Goal: Communication & Community: Ask a question

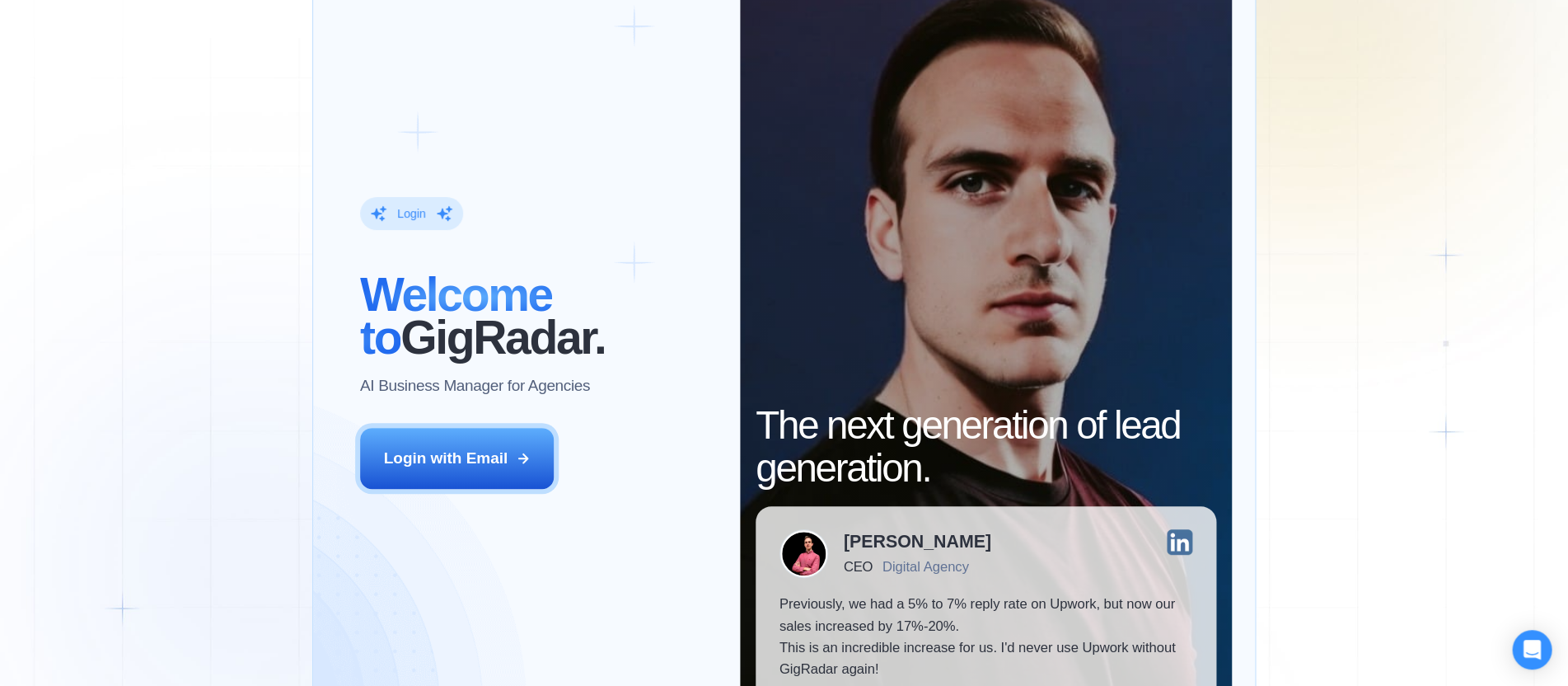
scroll to position [63, 0]
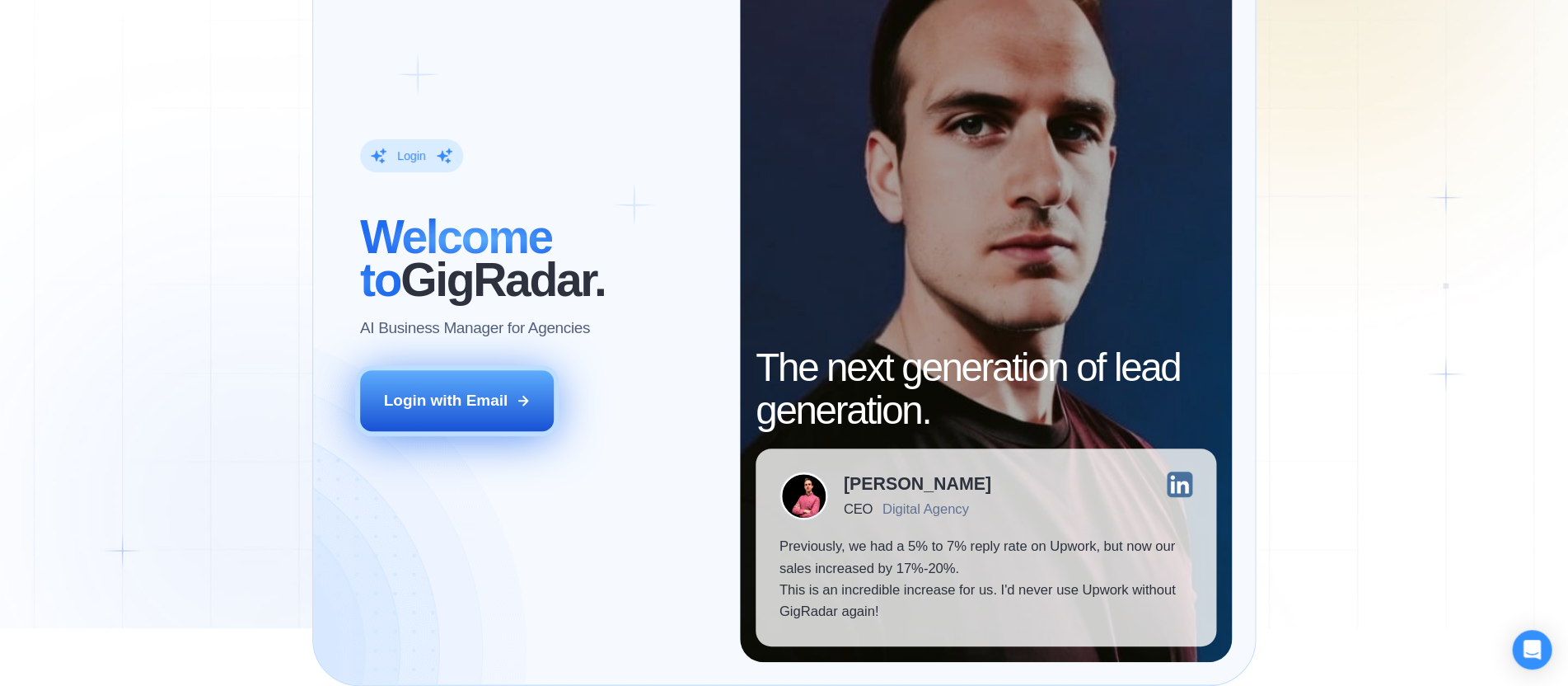
click at [384, 411] on div "Login with Email" at bounding box center [446, 401] width 124 height 21
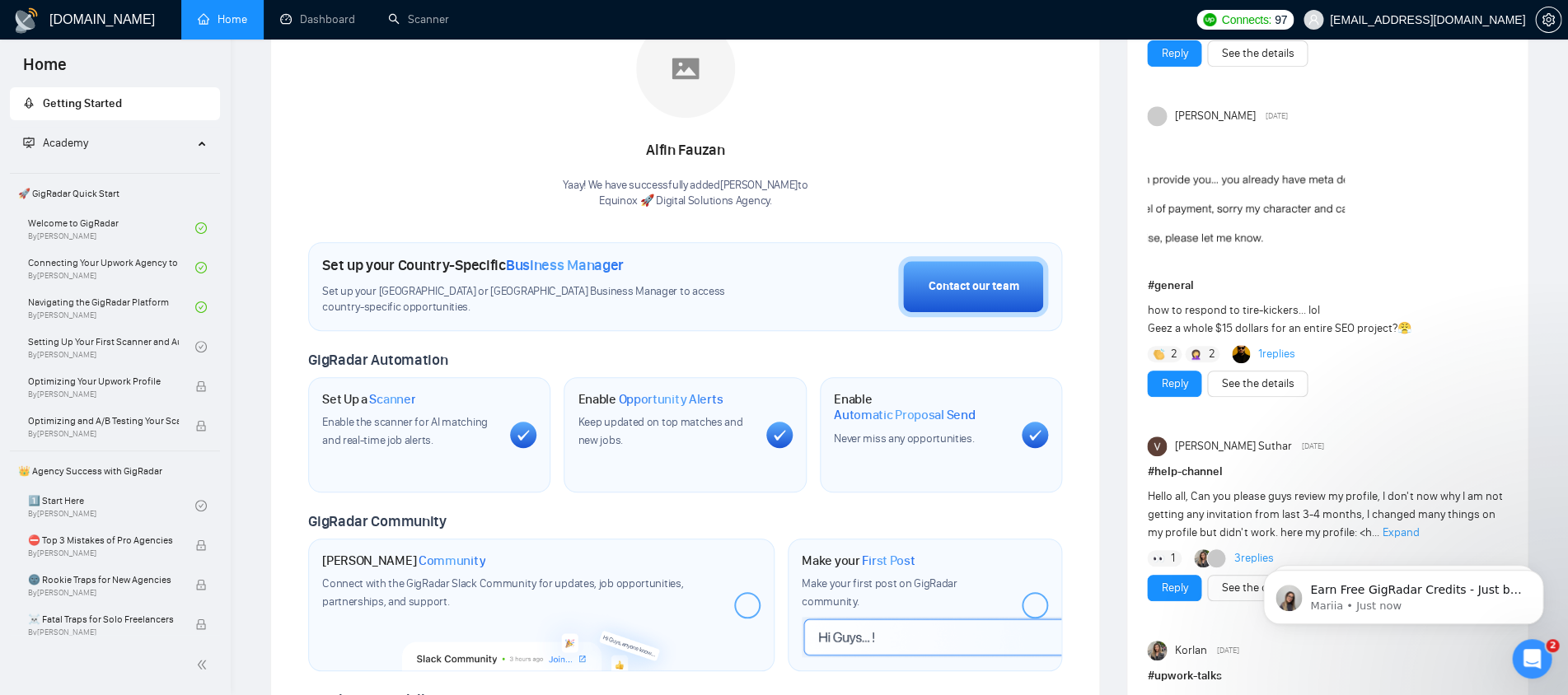
scroll to position [320, 0]
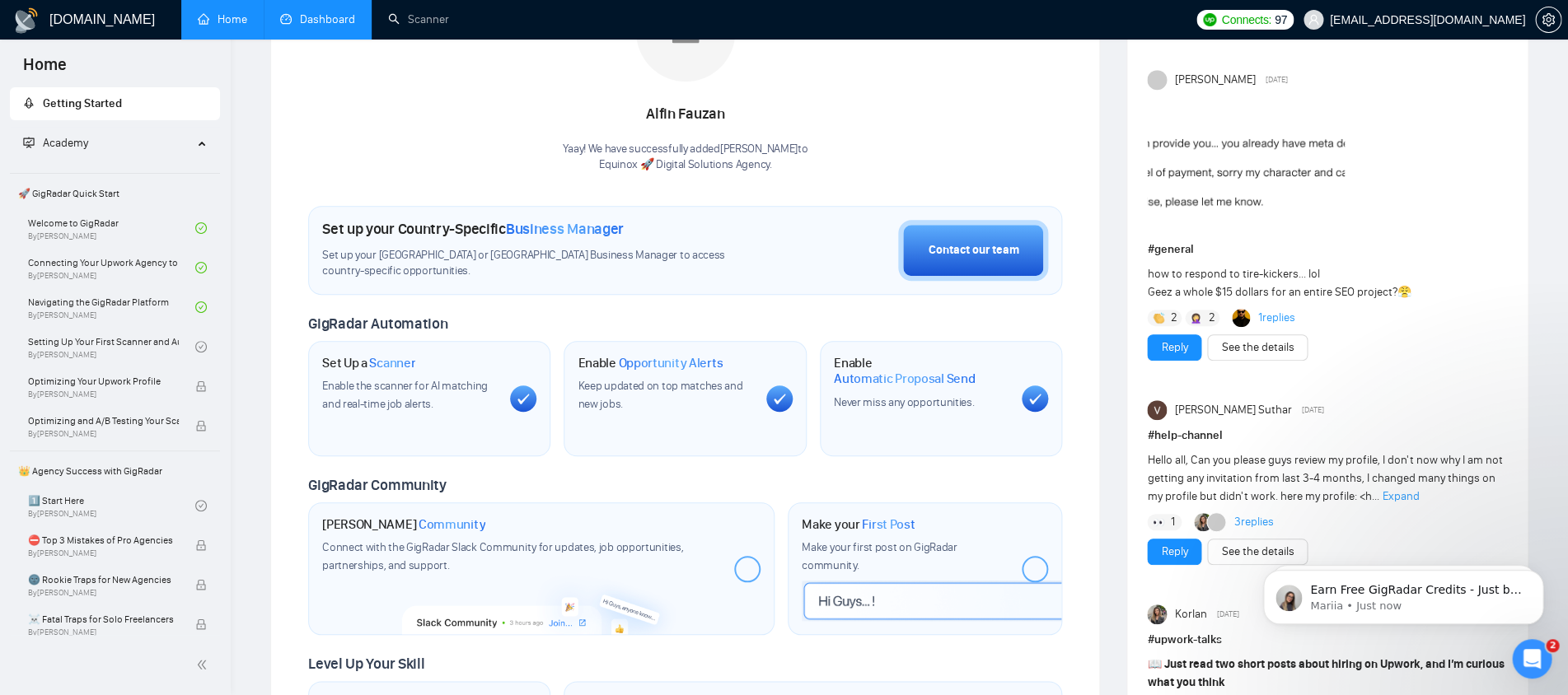
click at [321, 12] on link "Dashboard" at bounding box center [317, 19] width 75 height 14
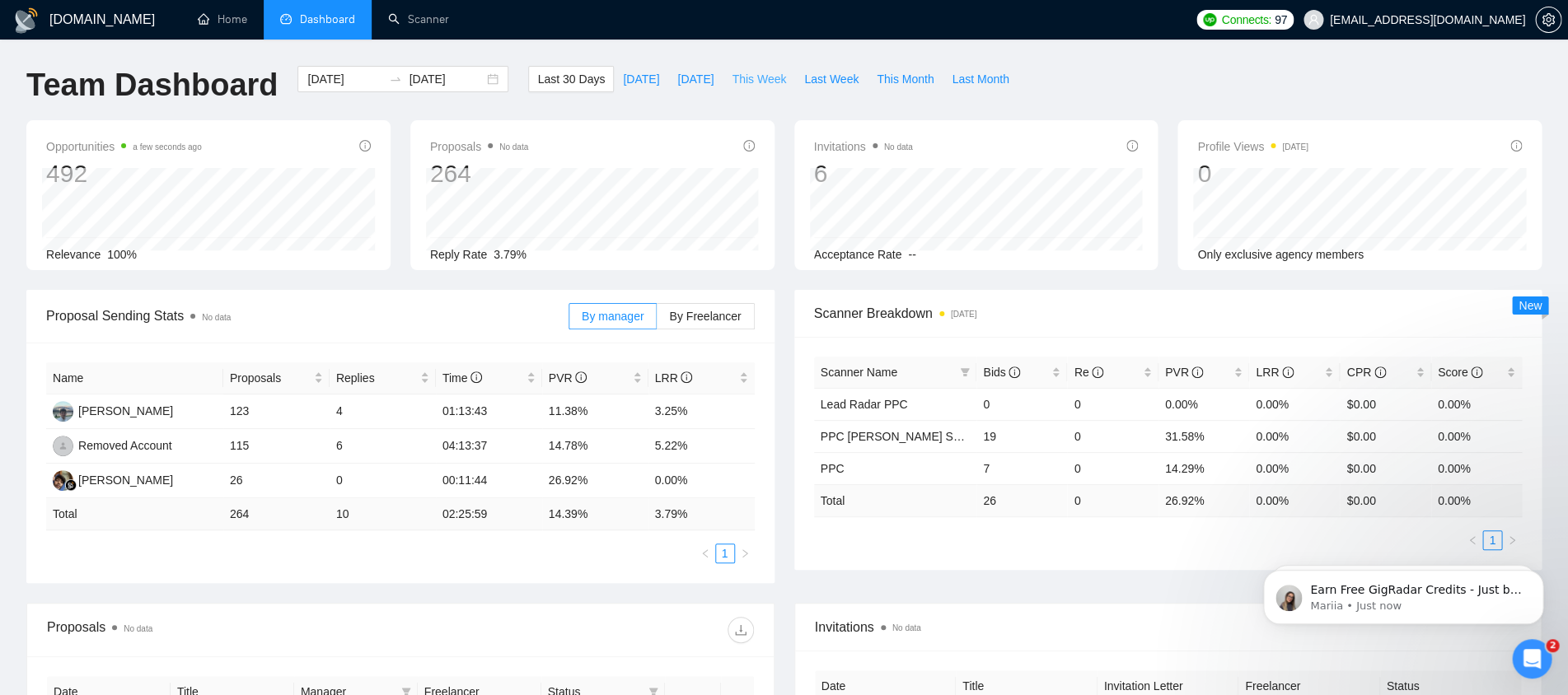
drag, startPoint x: 807, startPoint y: 78, endPoint x: 775, endPoint y: 80, distance: 32.1
click at [775, 80] on div "Last 30 Days Today Yesterday This Week Last Week This Month Last Month" at bounding box center [773, 93] width 509 height 54
click at [770, 79] on span "This Week" at bounding box center [759, 79] width 54 height 18
type input "2025-08-11"
type input "2025-08-17"
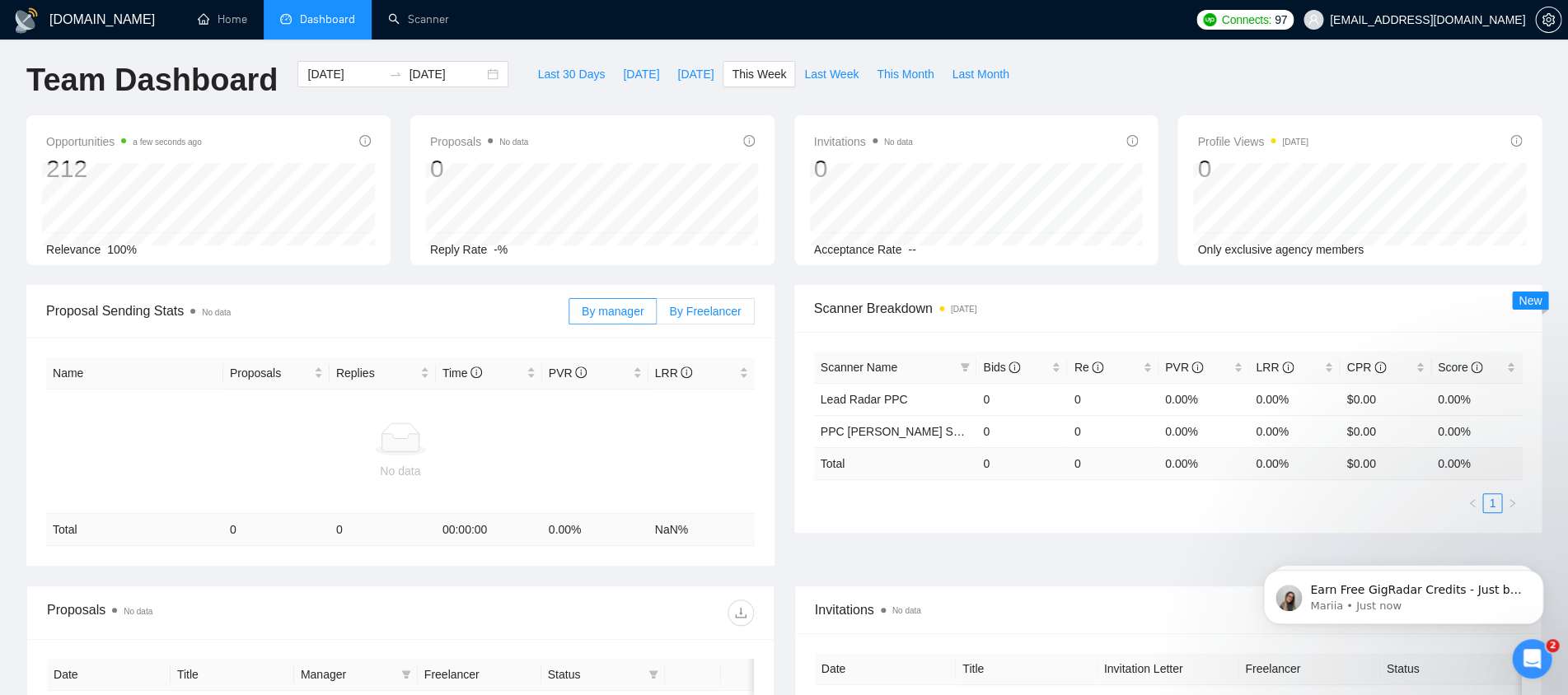
scroll to position [7, 0]
click at [1553, 13] on span "setting" at bounding box center [1548, 20] width 25 height 13
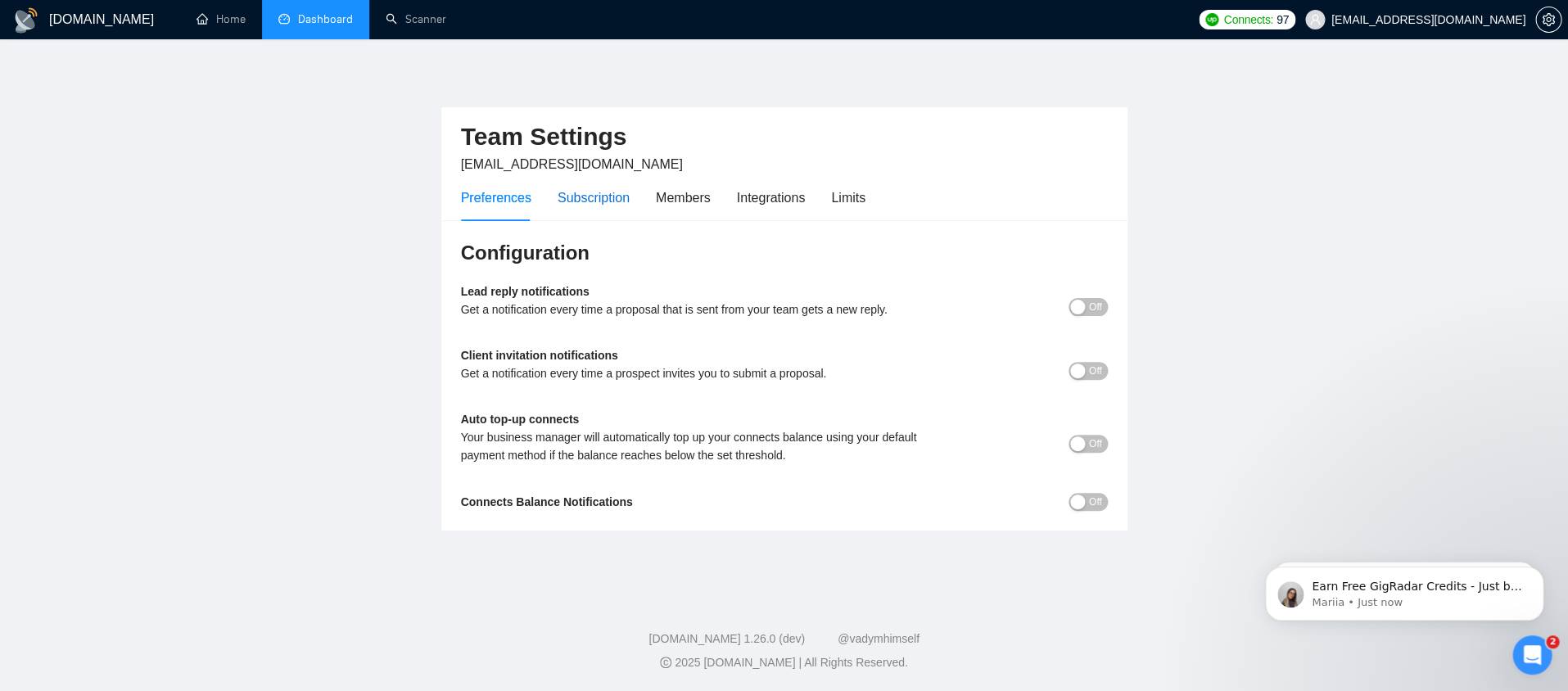
click at [610, 193] on div "Subscription" at bounding box center [594, 197] width 72 height 20
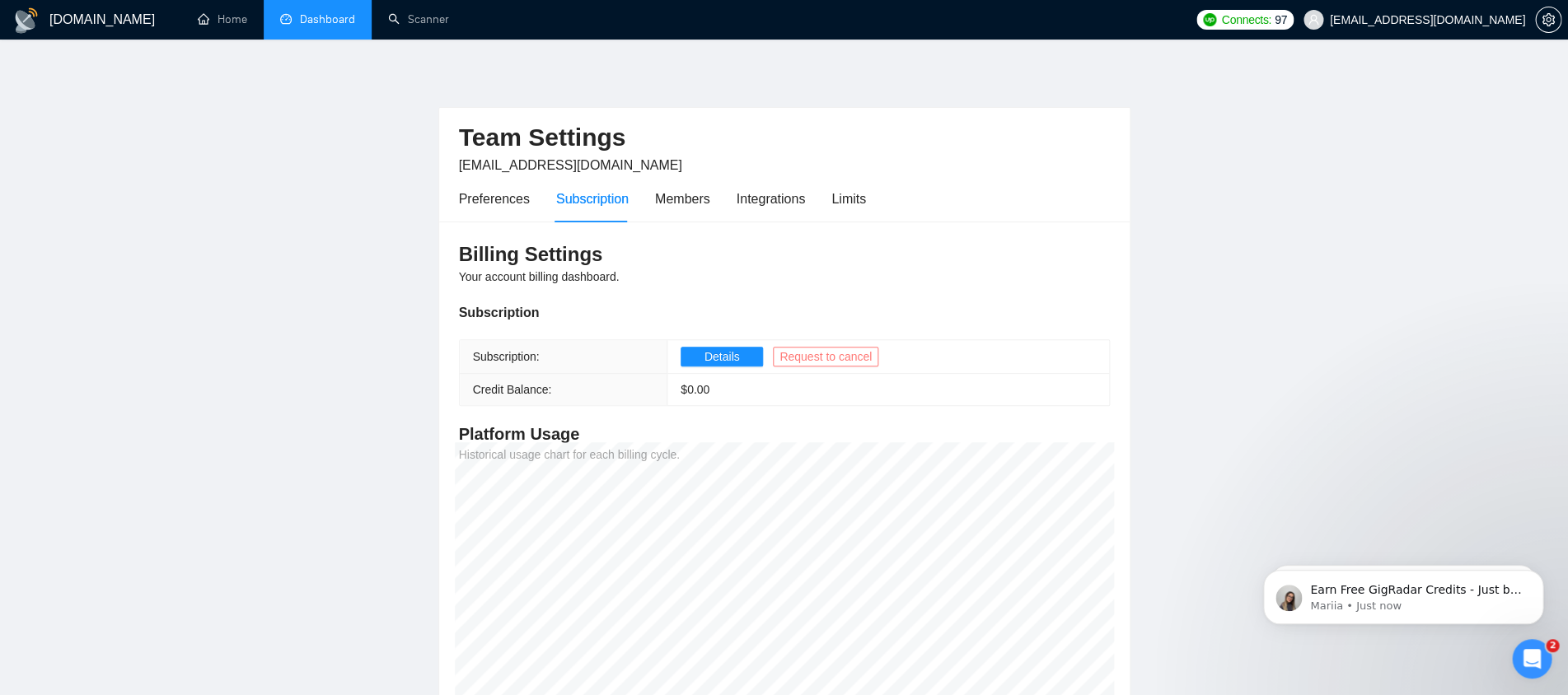
click at [824, 356] on span "Request to cancel" at bounding box center [826, 357] width 92 height 18
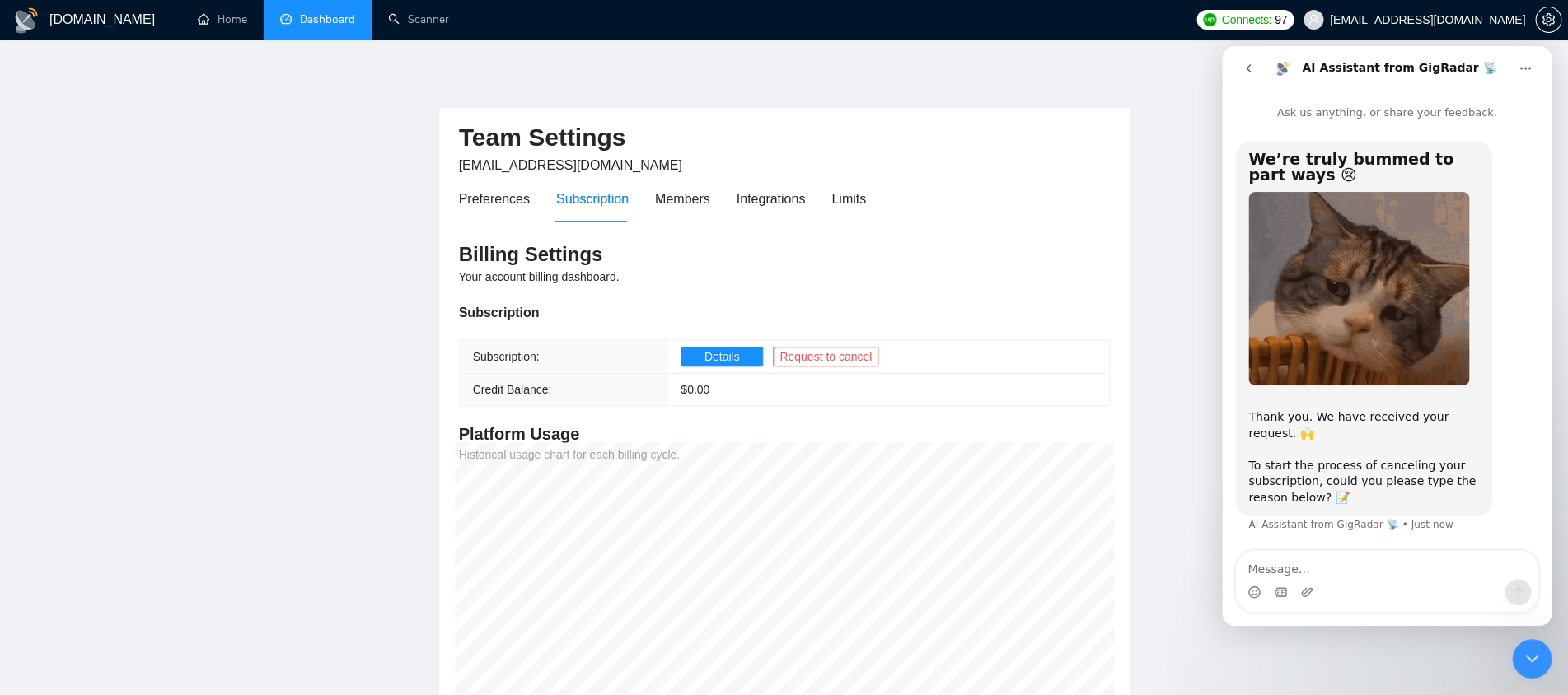
click at [1318, 567] on textarea "Message…" at bounding box center [1387, 565] width 302 height 28
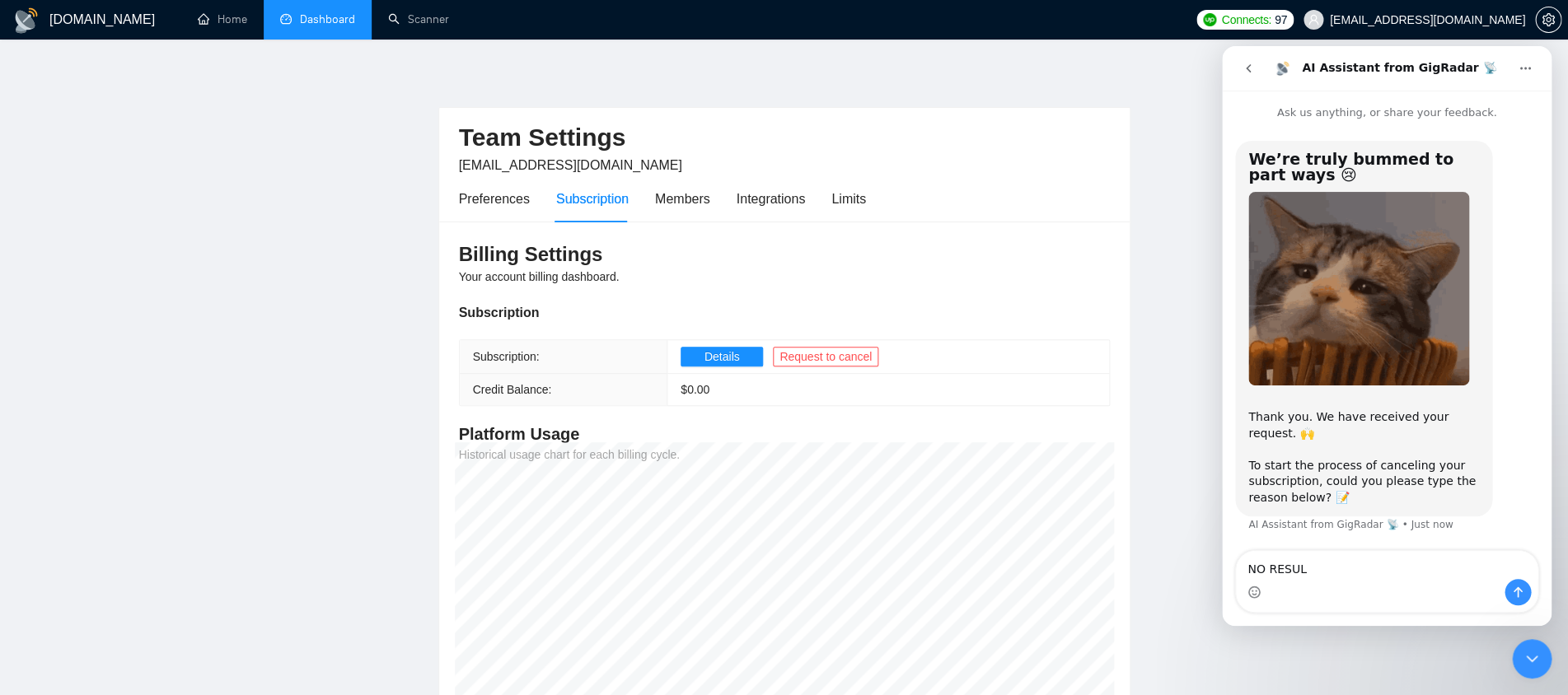
type textarea "NO RESULT"
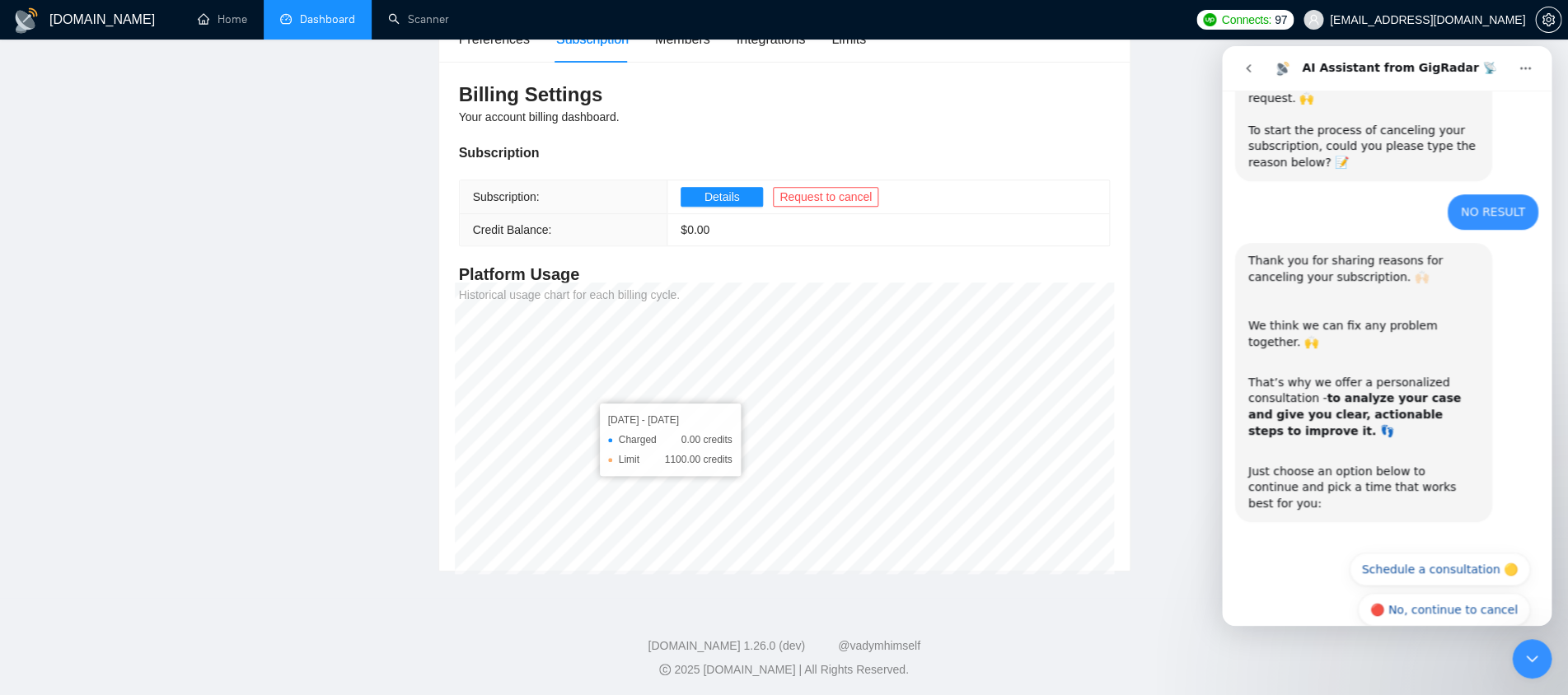
scroll to position [337, 0]
click at [1438, 591] on button "🔴 No, continue to cancel" at bounding box center [1444, 608] width 172 height 33
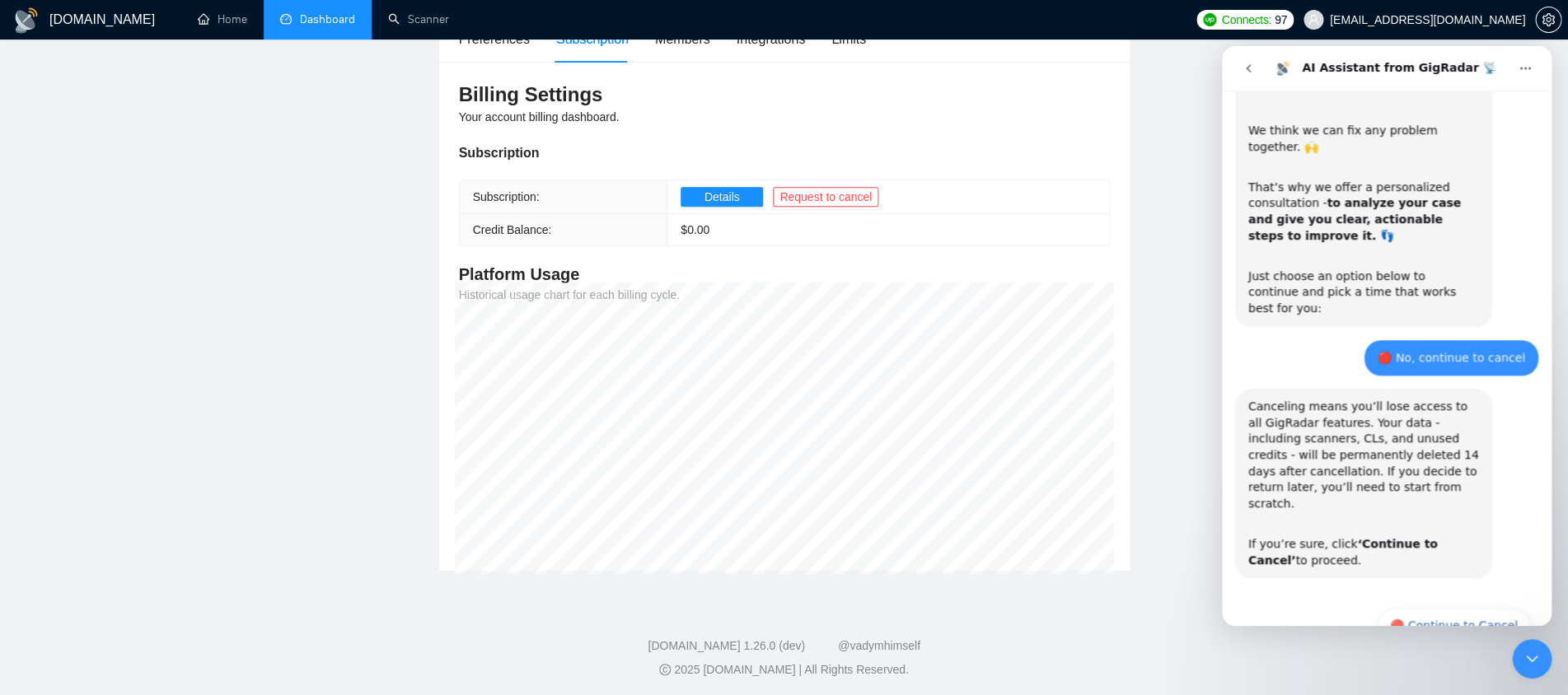
scroll to position [531, 0]
click at [1485, 608] on button "🔴 Continue to Cancel" at bounding box center [1453, 624] width 152 height 33
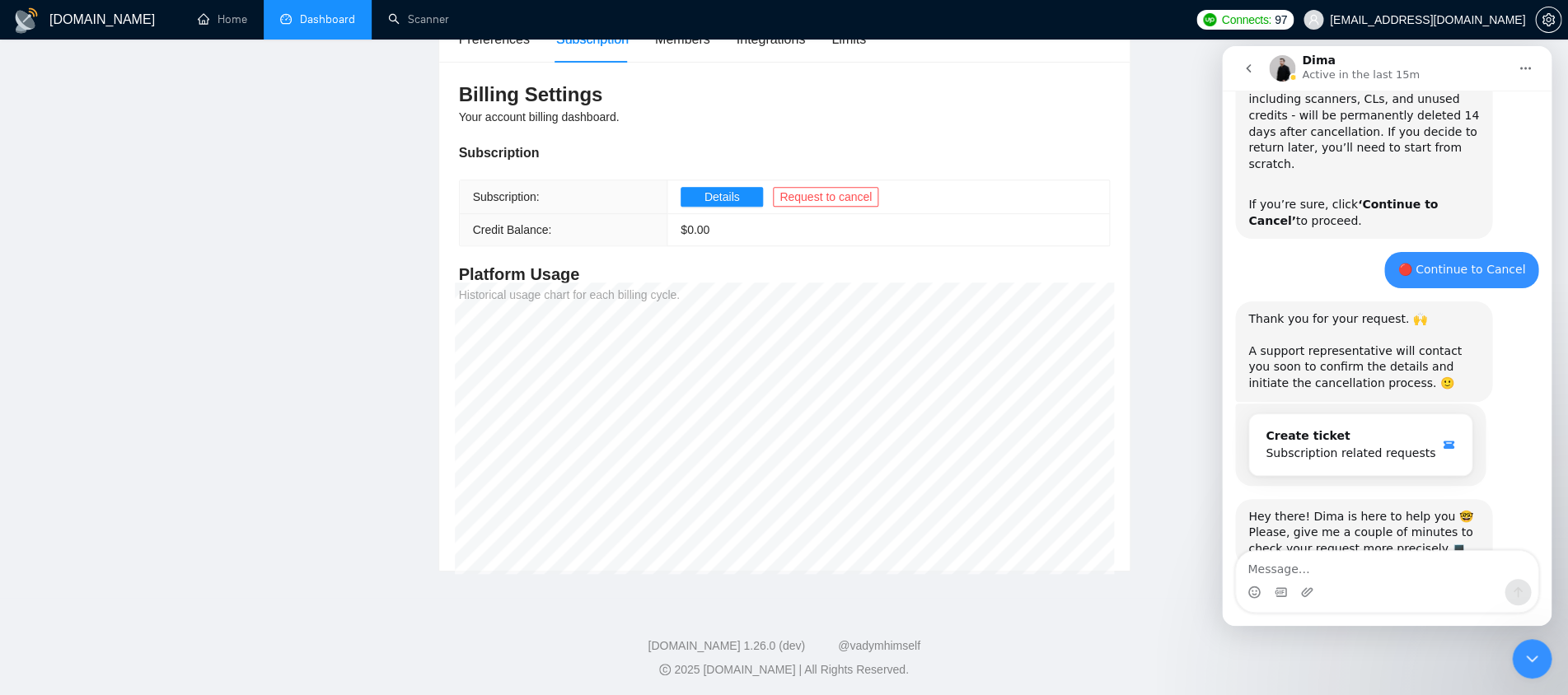
scroll to position [873, 0]
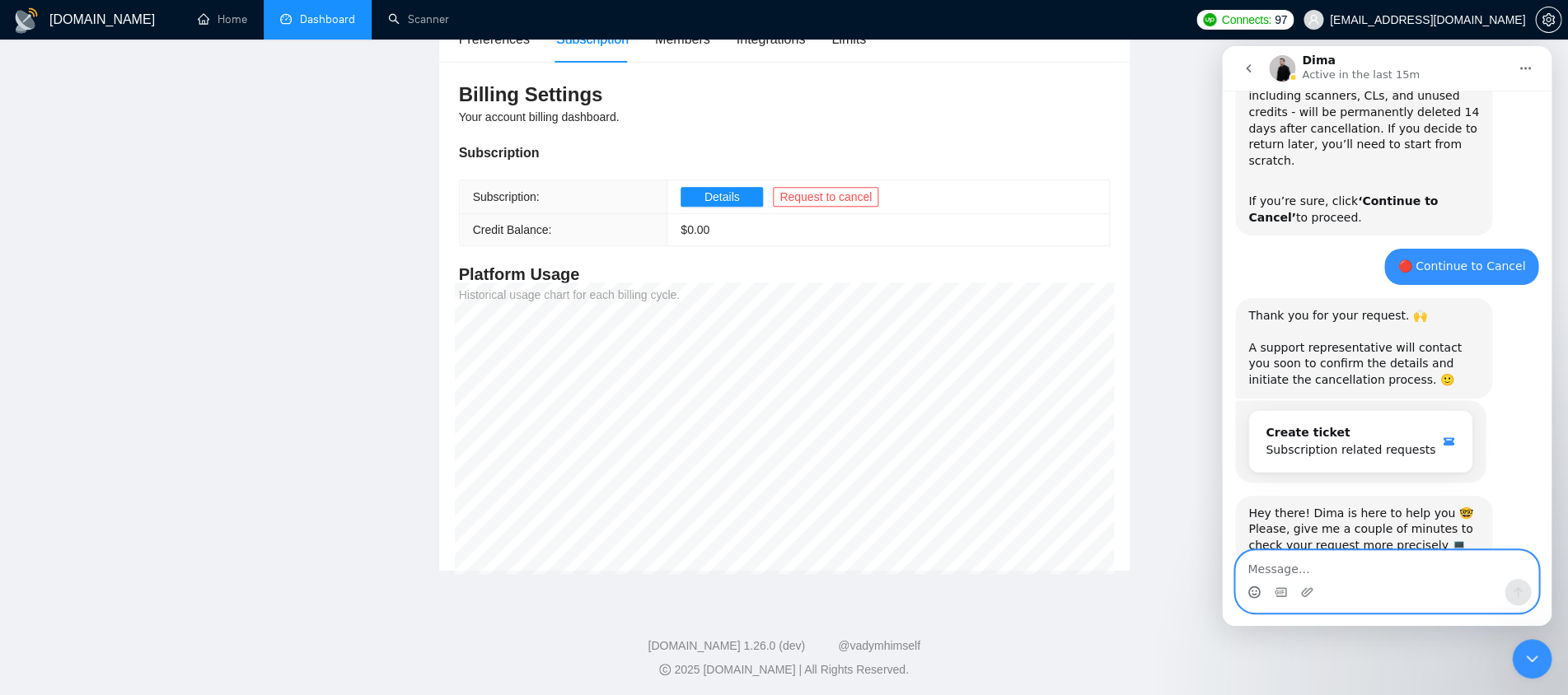
click at [1250, 596] on circle "Emoji picker" at bounding box center [1253, 591] width 11 height 11
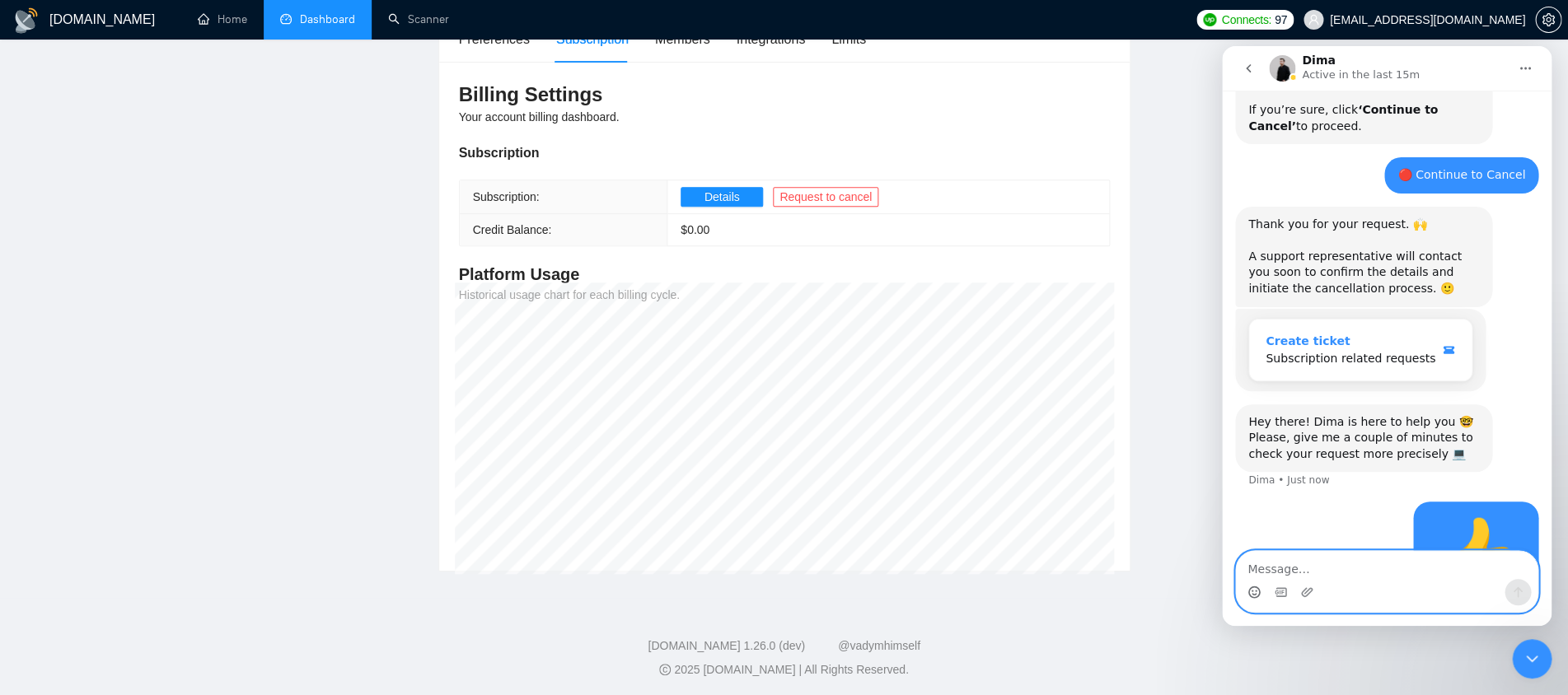
scroll to position [995, 0]
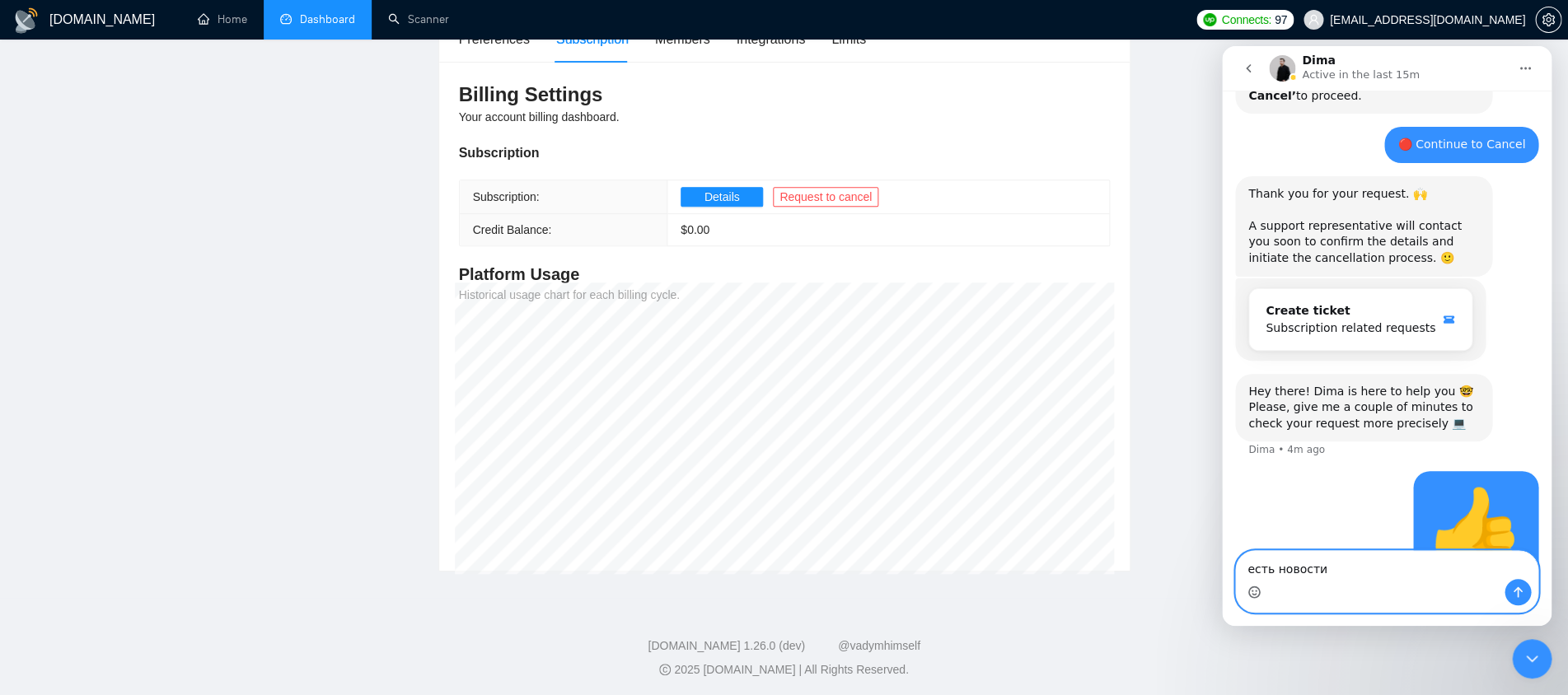
type textarea "есть новостиЮ"
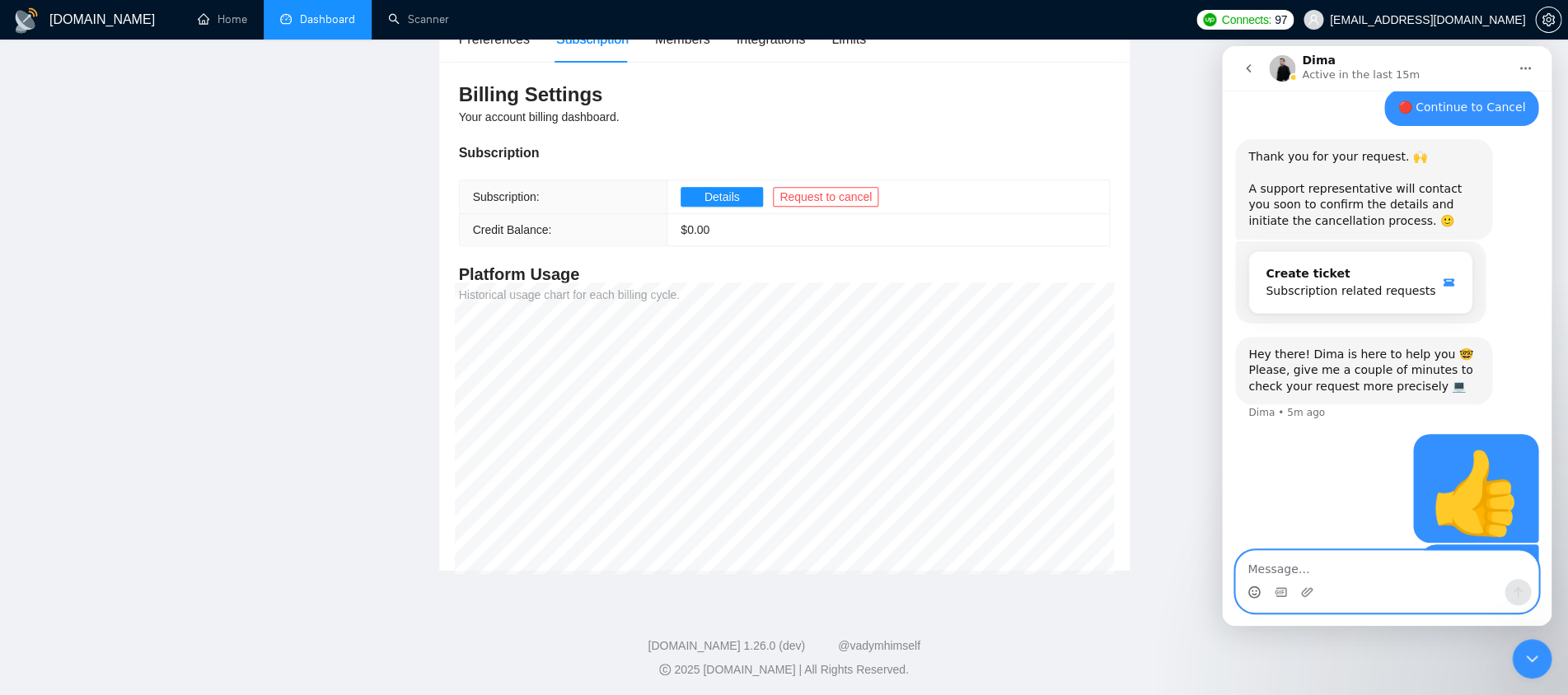
click at [1302, 574] on textarea "Message…" at bounding box center [1387, 565] width 302 height 28
type textarea "?"
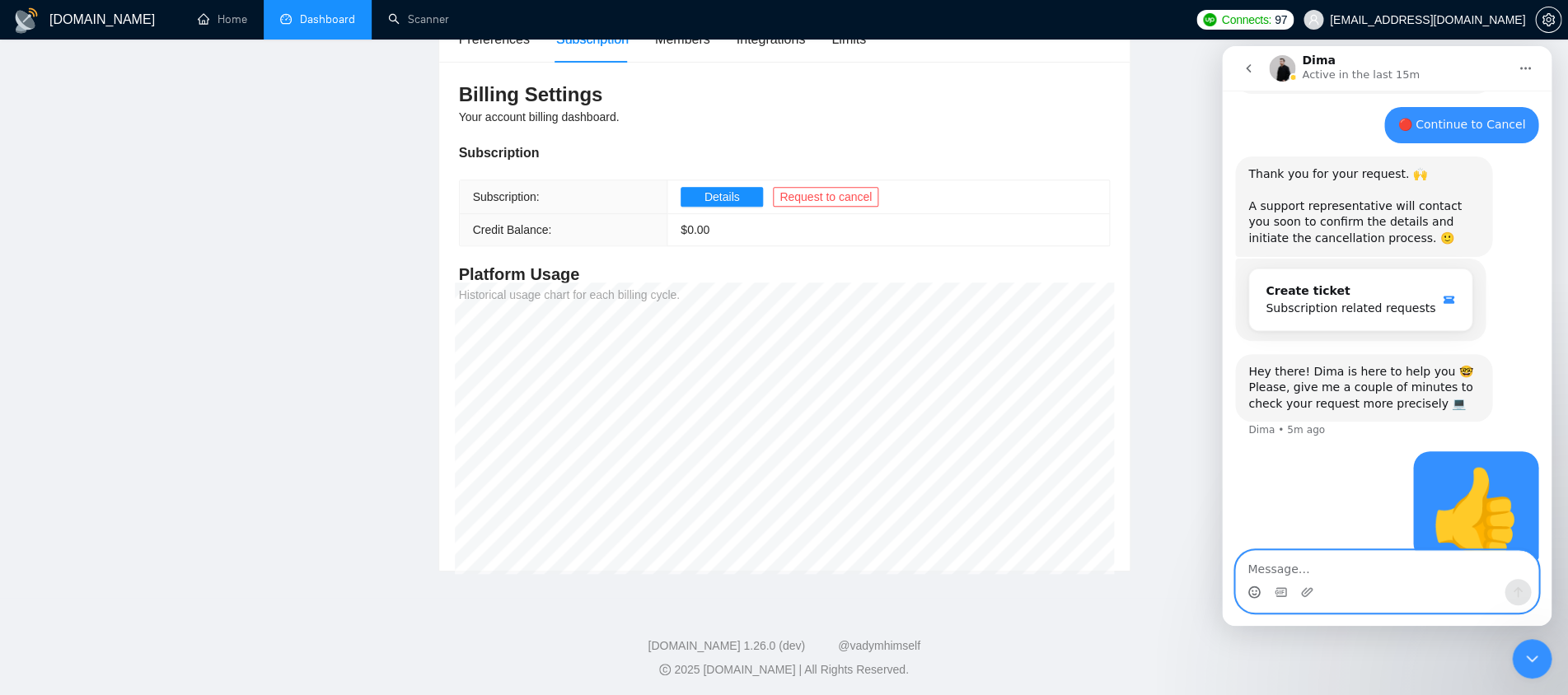
scroll to position [1070, 0]
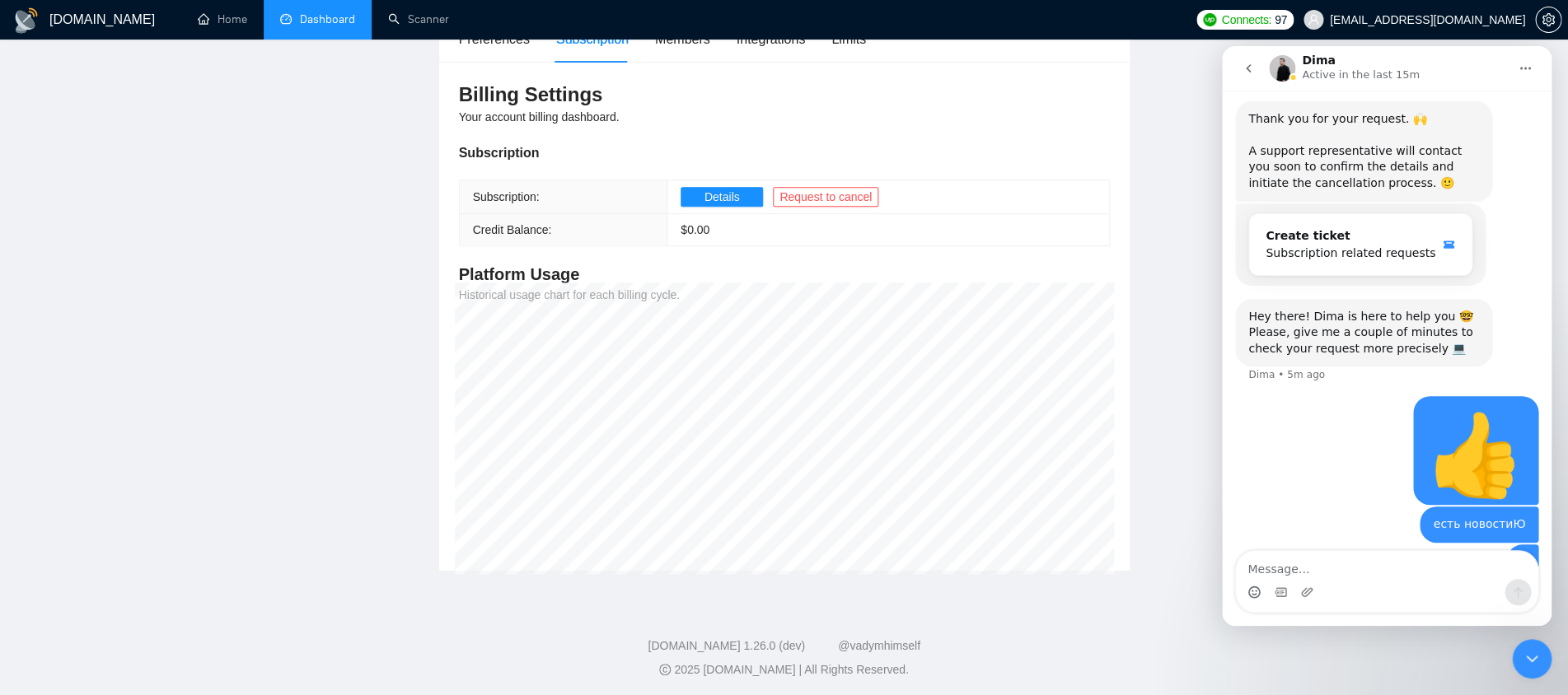
click at [7, 273] on div "GigRadar.io Home Dashboard Scanner Connects: 97 mykhailo.s@equinox.company Team…" at bounding box center [784, 269] width 1568 height 858
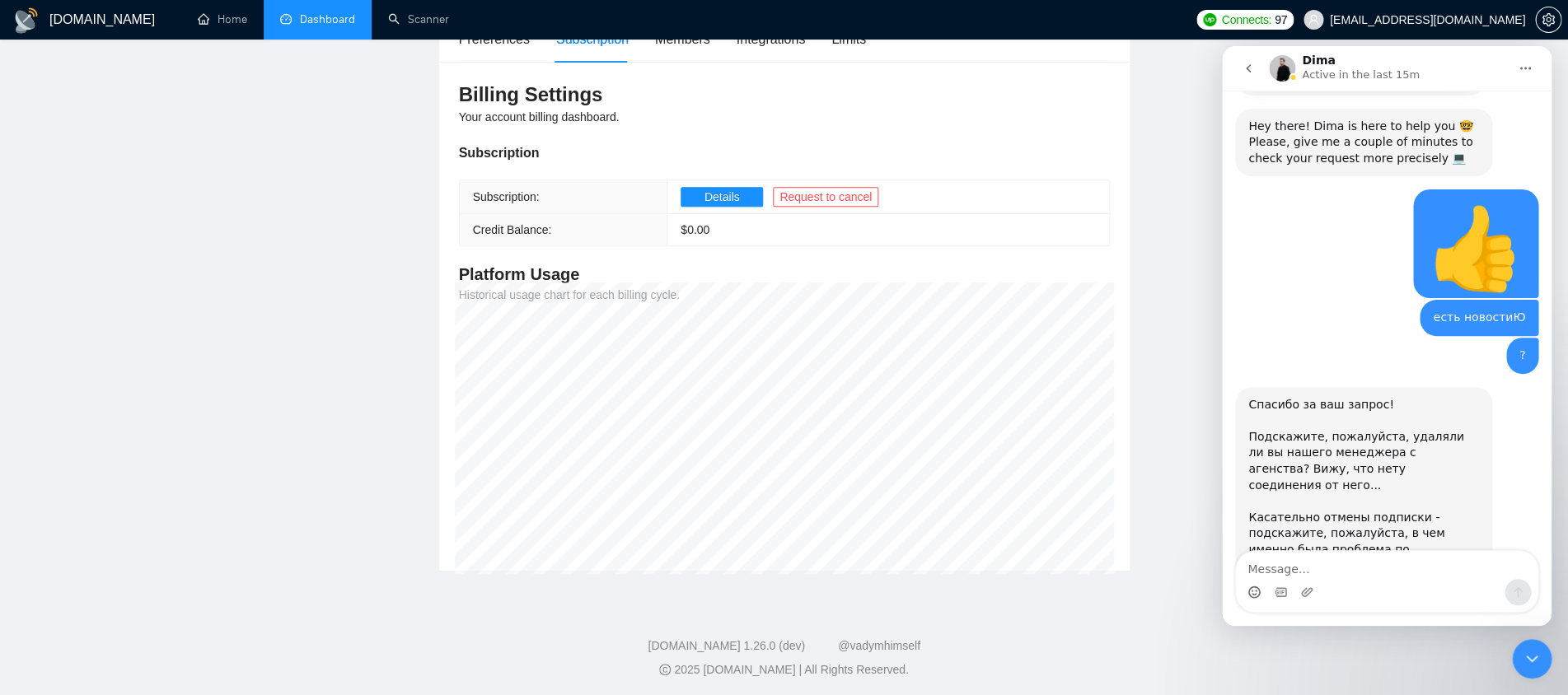
scroll to position [1261, 0]
click at [1405, 563] on textarea "Message…" at bounding box center [1387, 565] width 302 height 28
type textarea "не удалял еще"
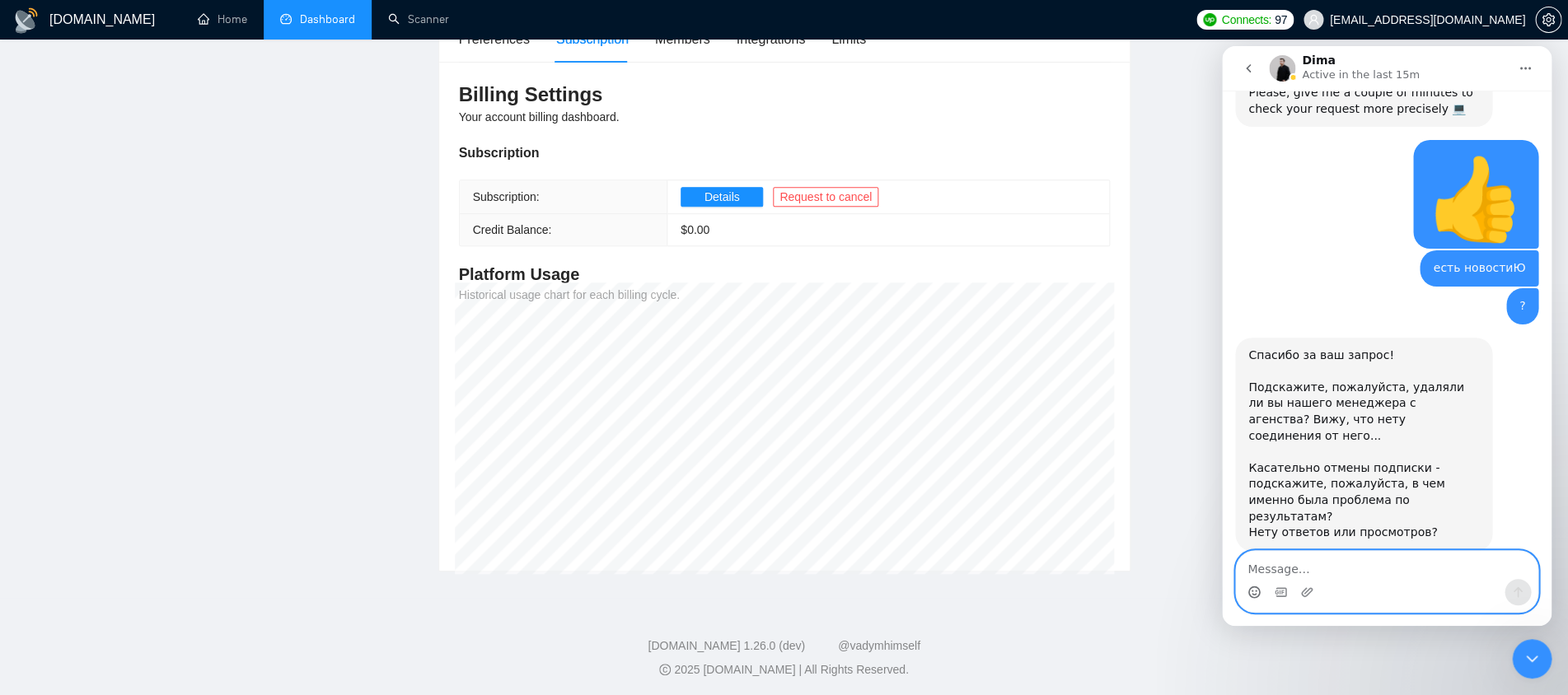
click at [1359, 576] on textarea "Message…" at bounding box center [1387, 565] width 302 height 28
type textarea "нет ответов"
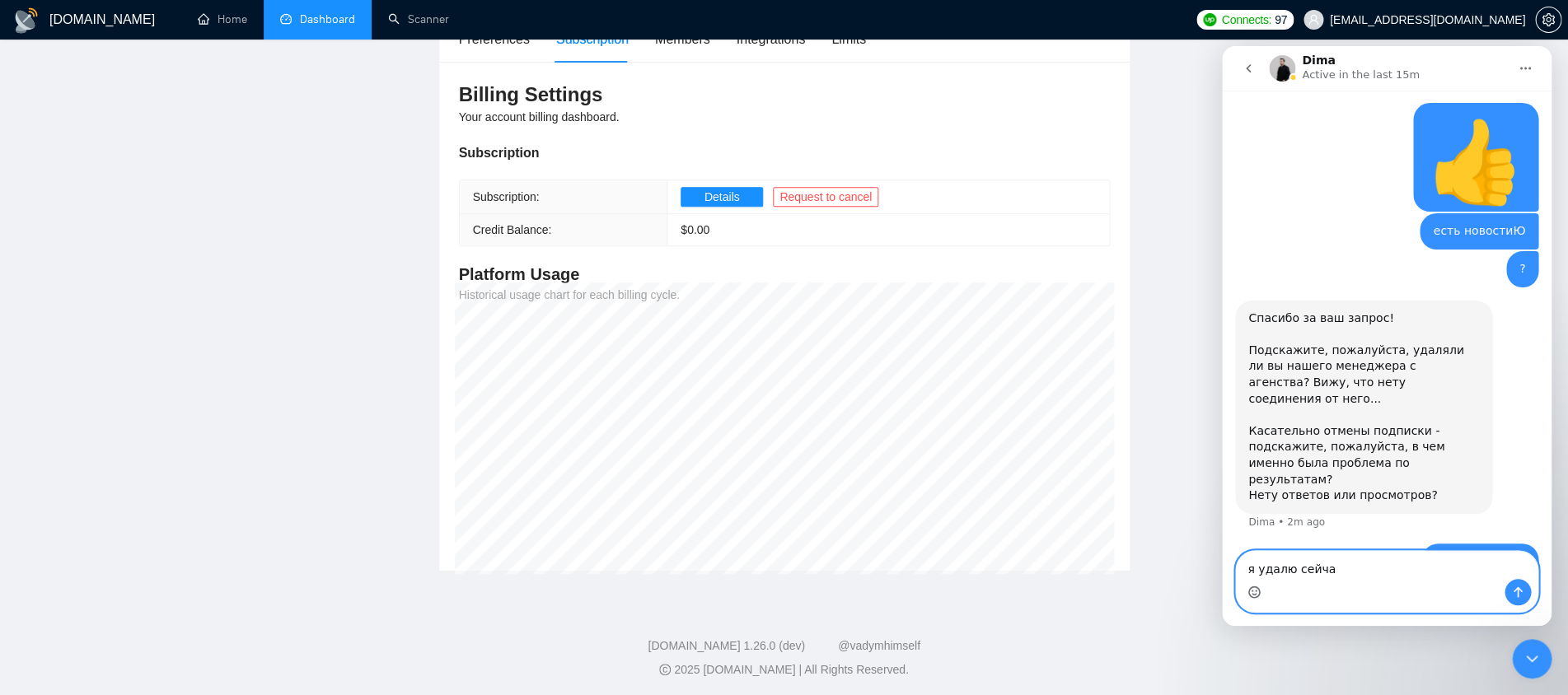
type textarea "я удалю сейчас"
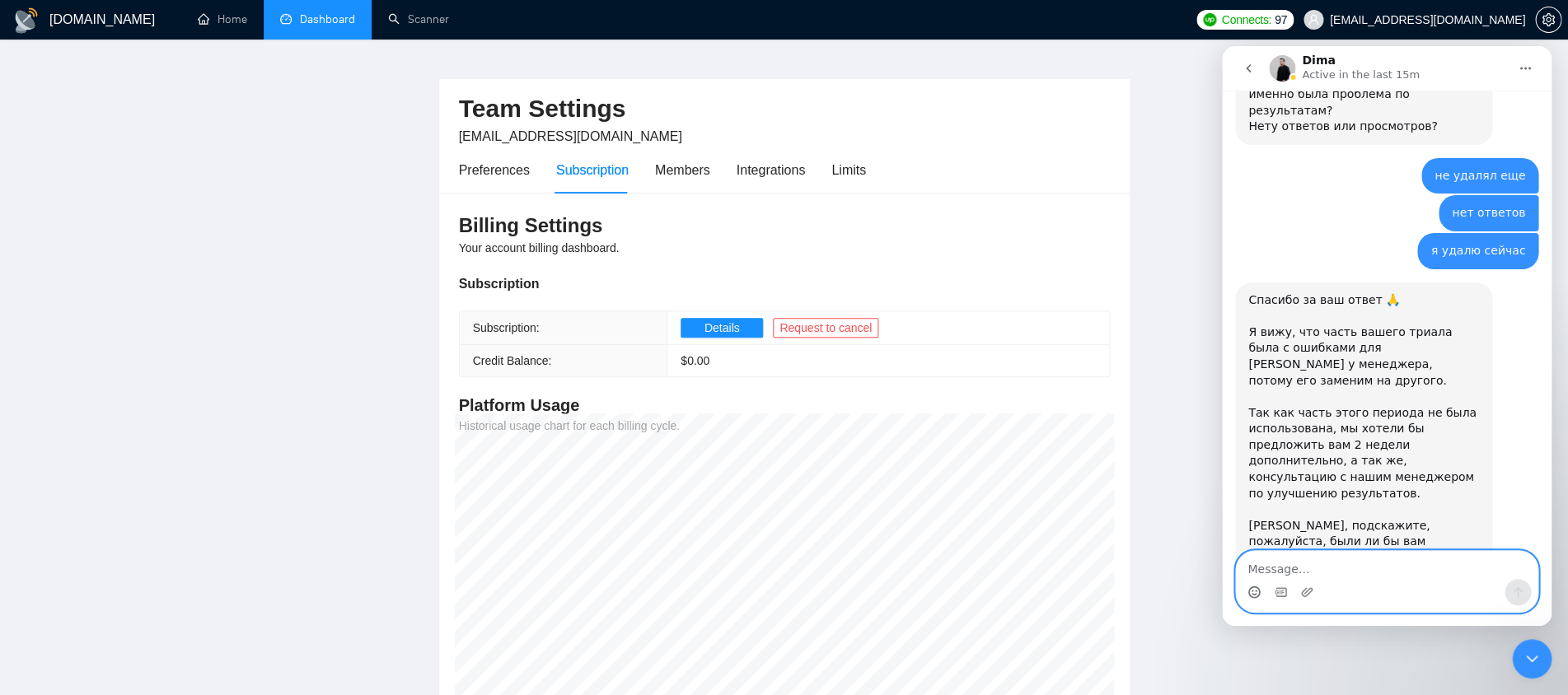
scroll to position [1716, 0]
click at [1359, 577] on textarea "Message…" at bounding box center [1387, 565] width 302 height 28
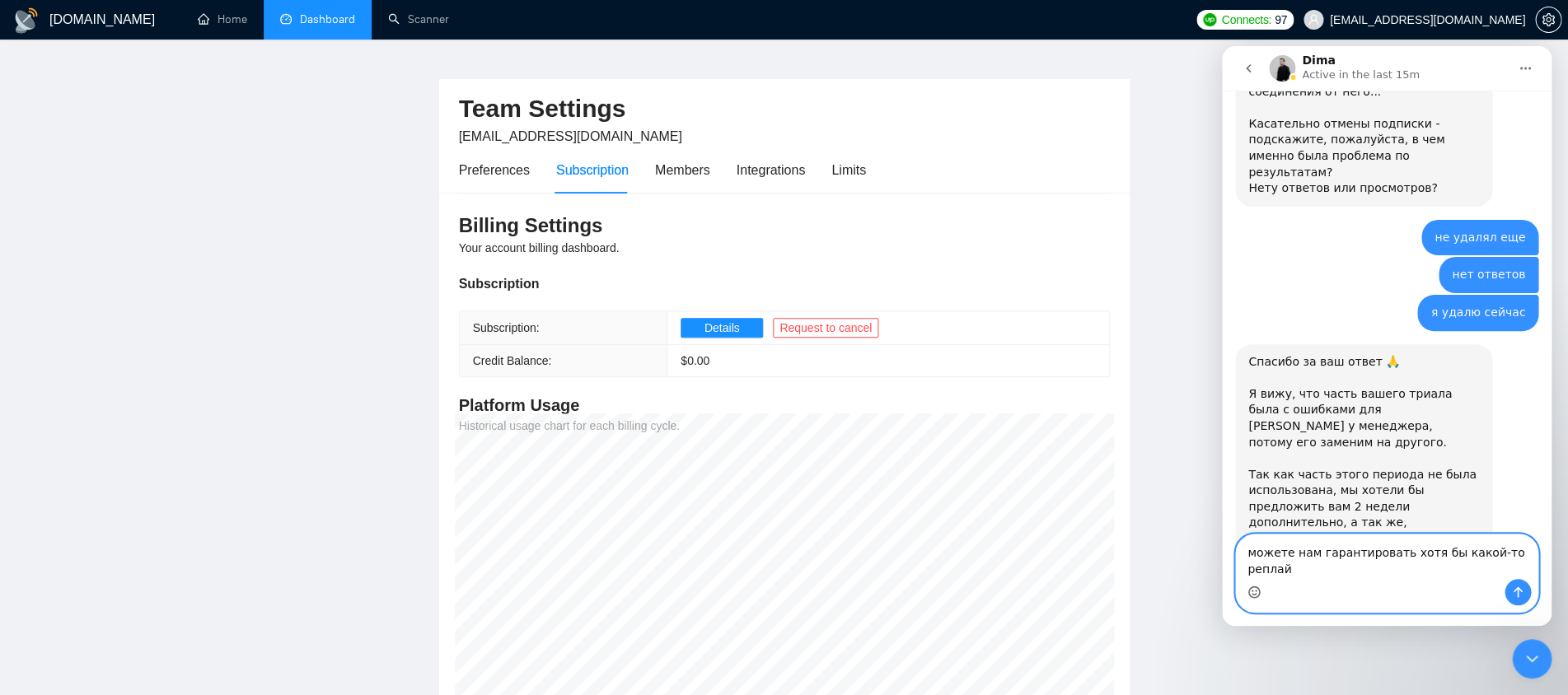
scroll to position [1669, 0]
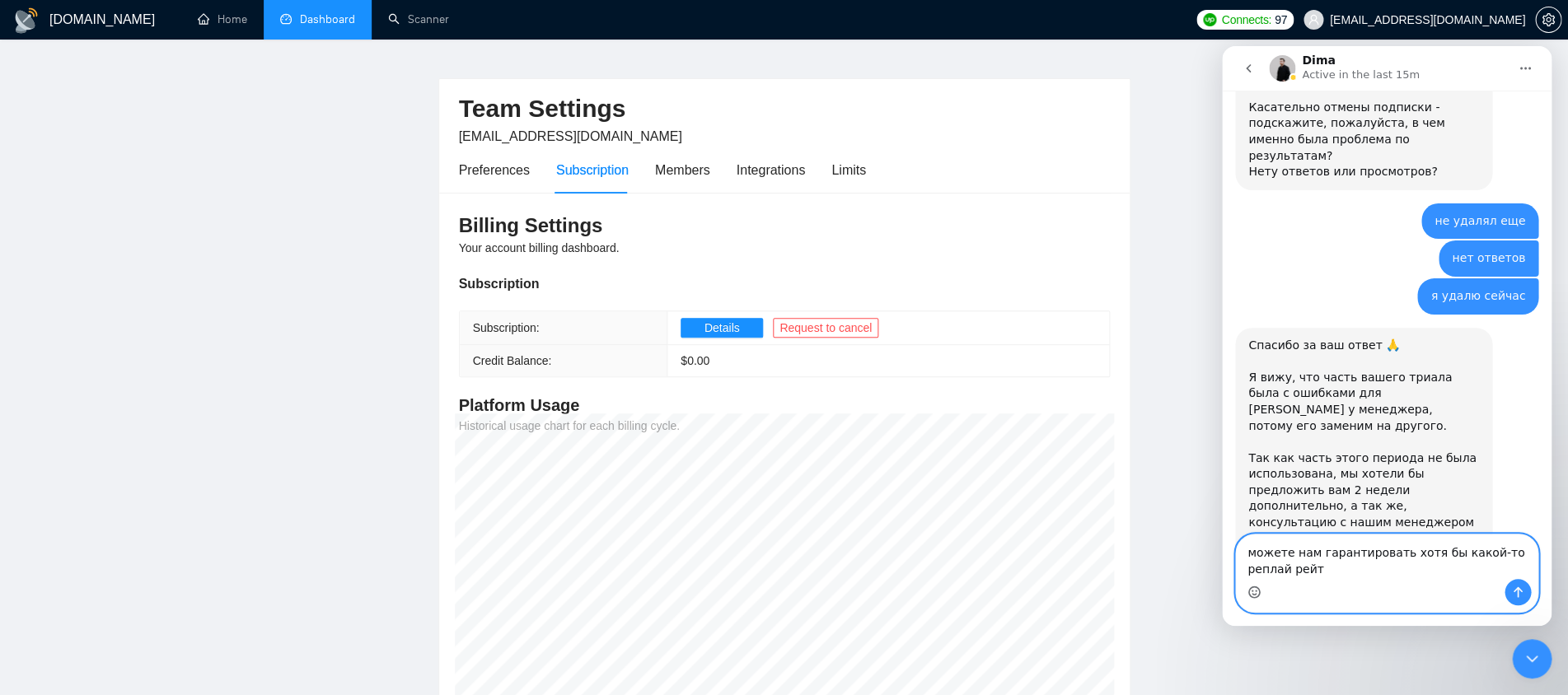
type textarea "можете нам гарантировать хотя бы какой-то реплай рейт?"
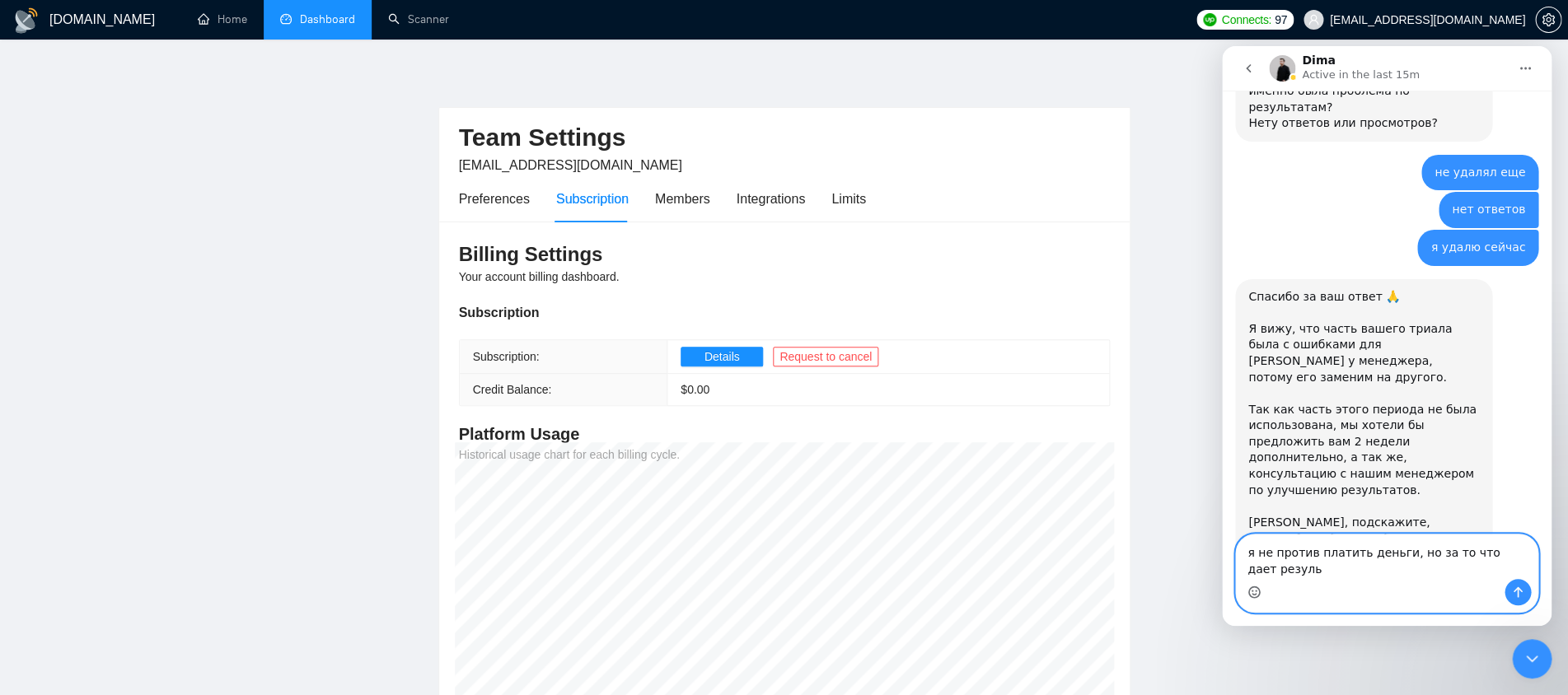
scroll to position [1734, 0]
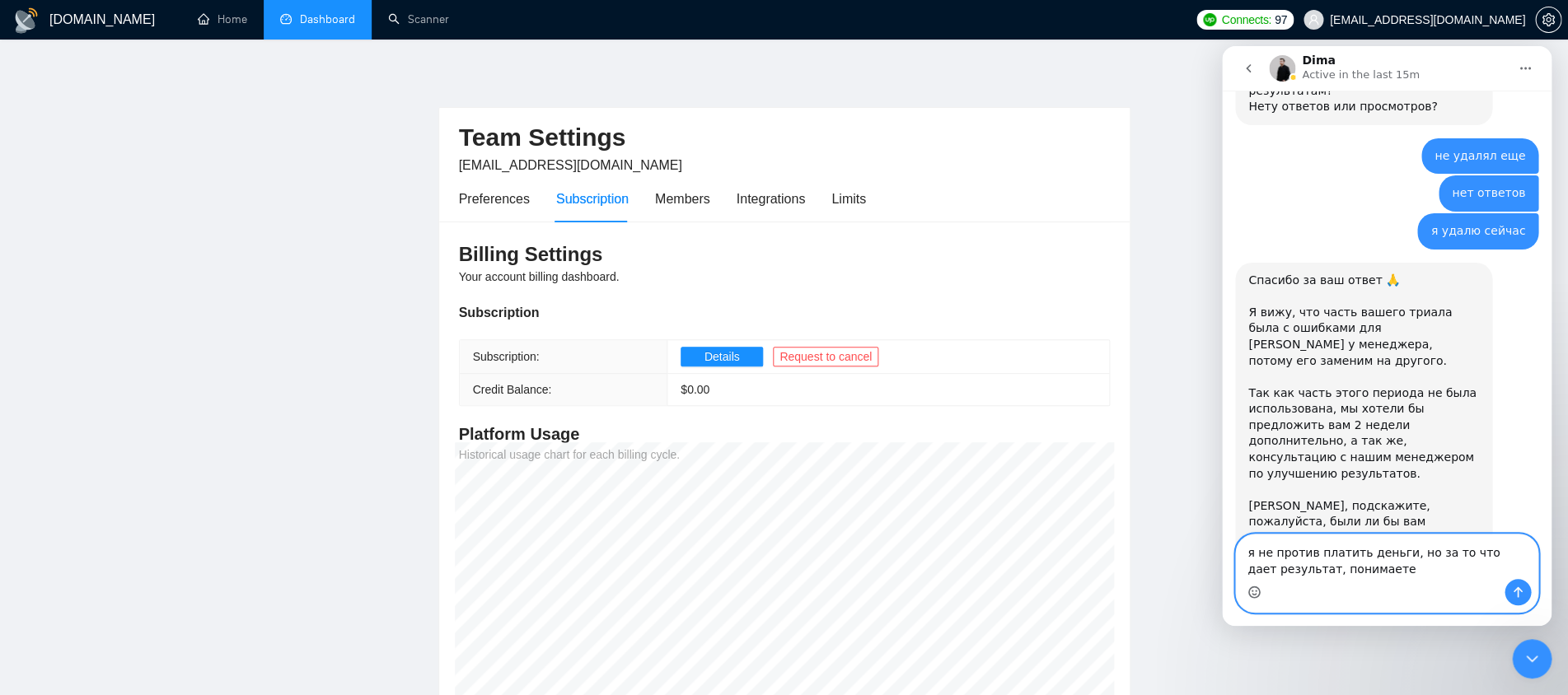
type textarea "я не против платить деньги, но за то что дает результат, понимаете?"
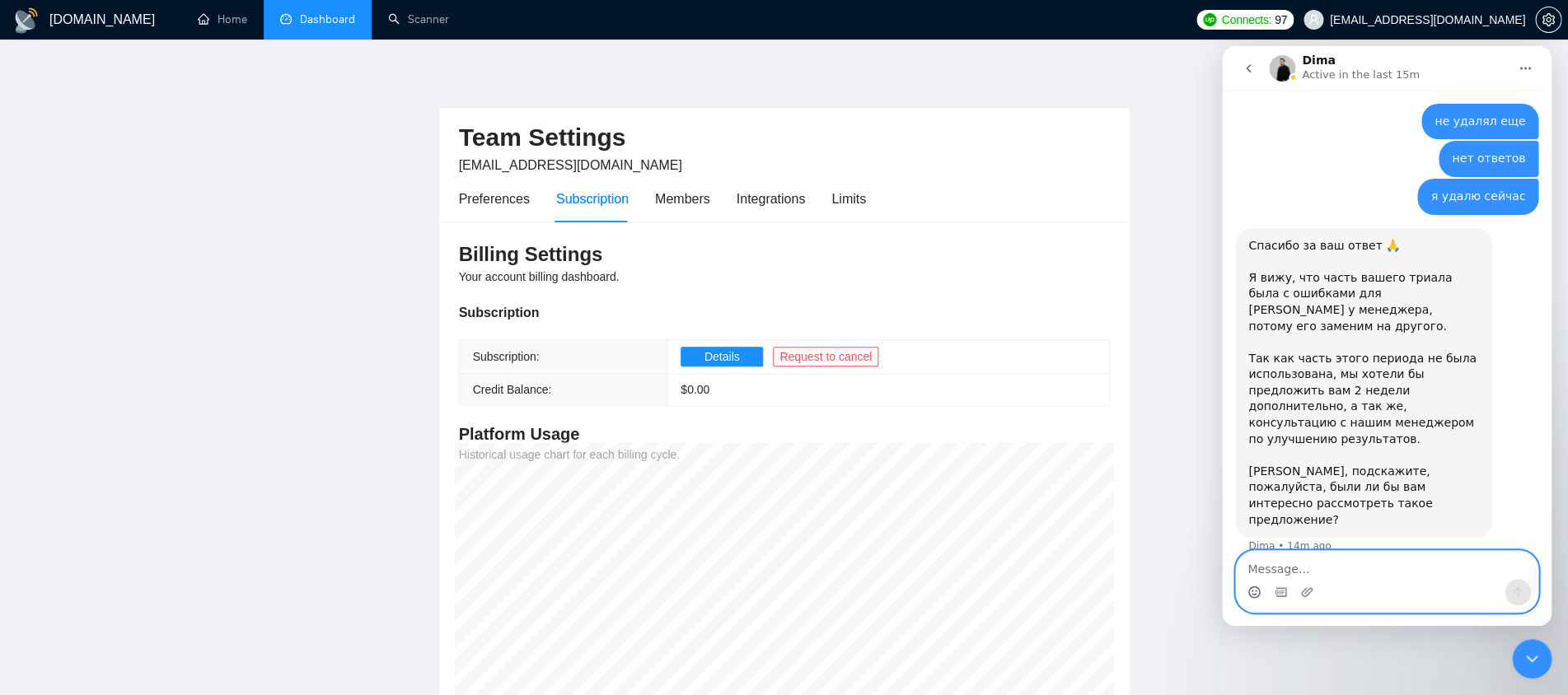
scroll to position [1770, 0]
type textarea "поможете нам настроить кавер летеры?"
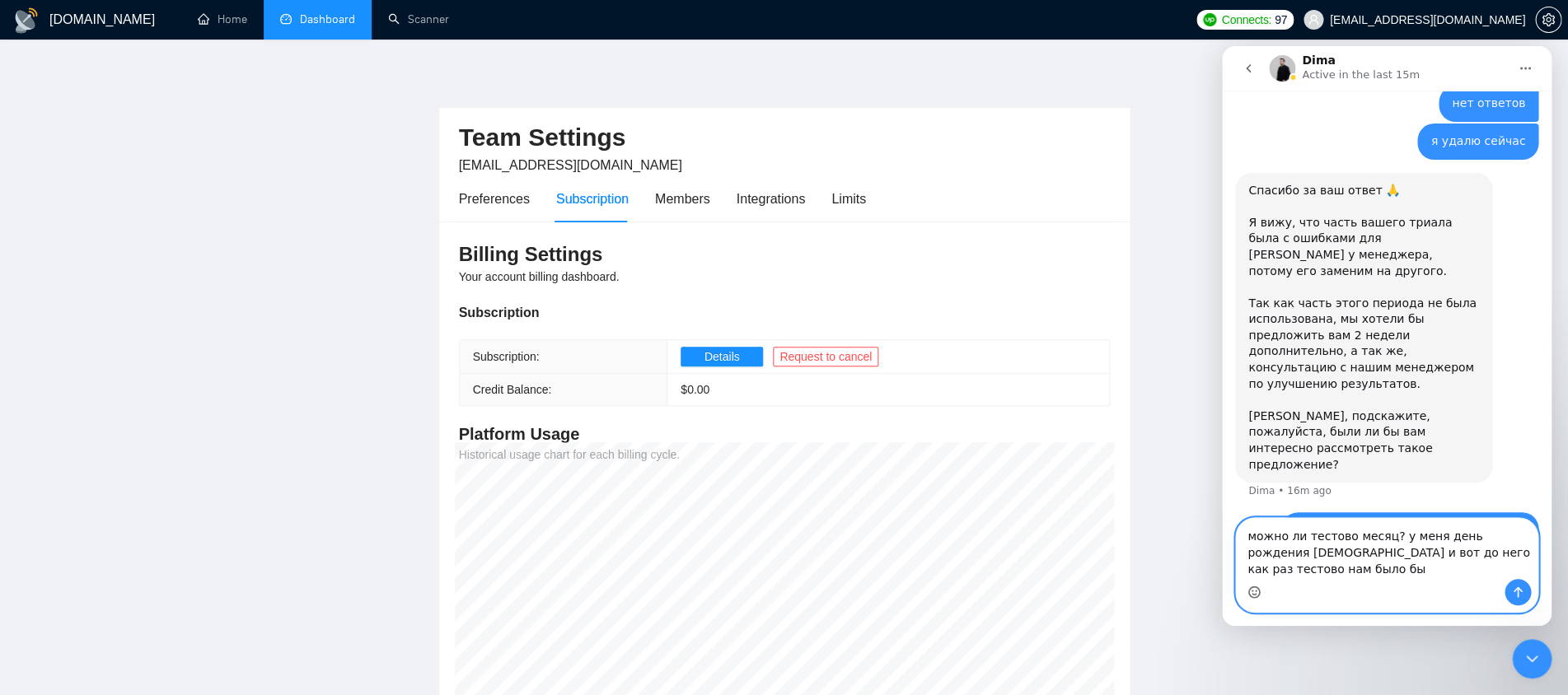
scroll to position [1840, 0]
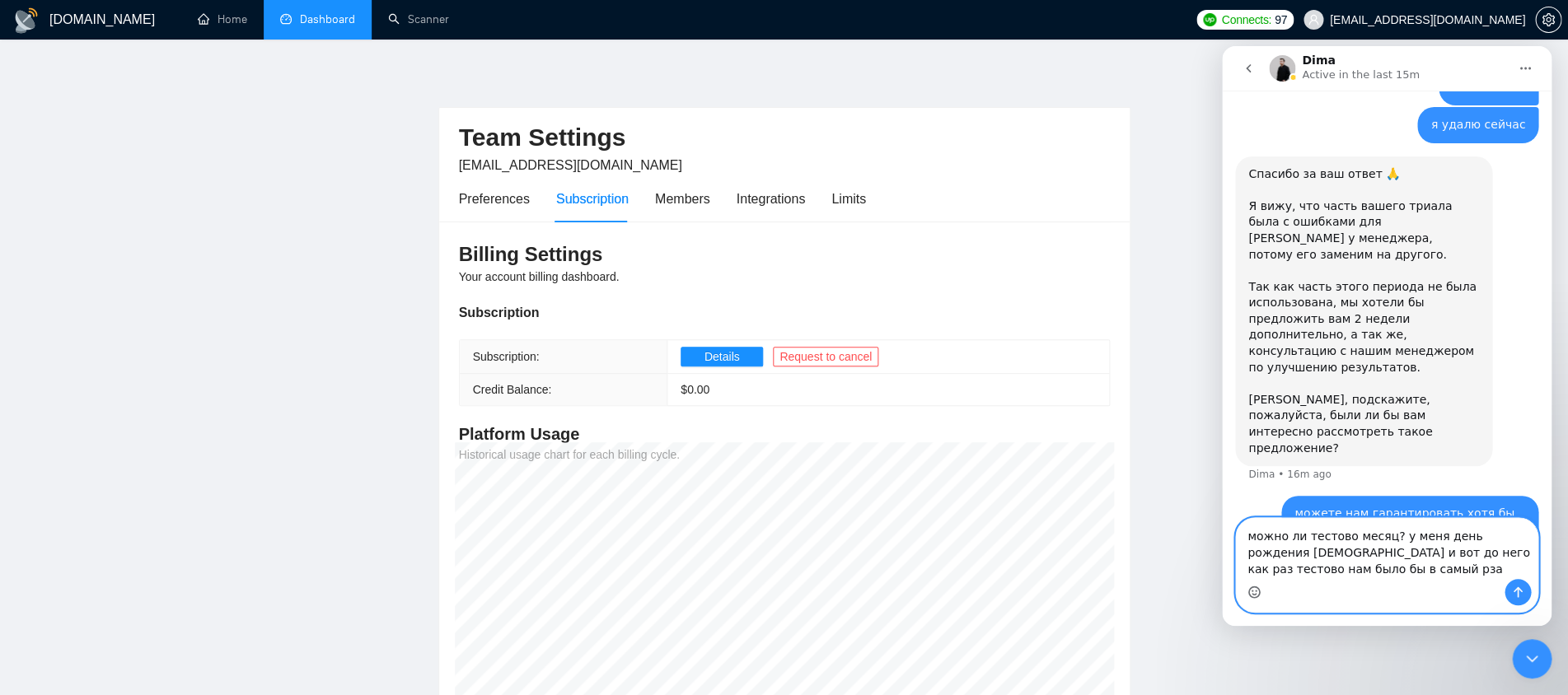
type textarea "можно ли тестово месяц? у меня день рождения 15 сентября и вот до него как раз …"
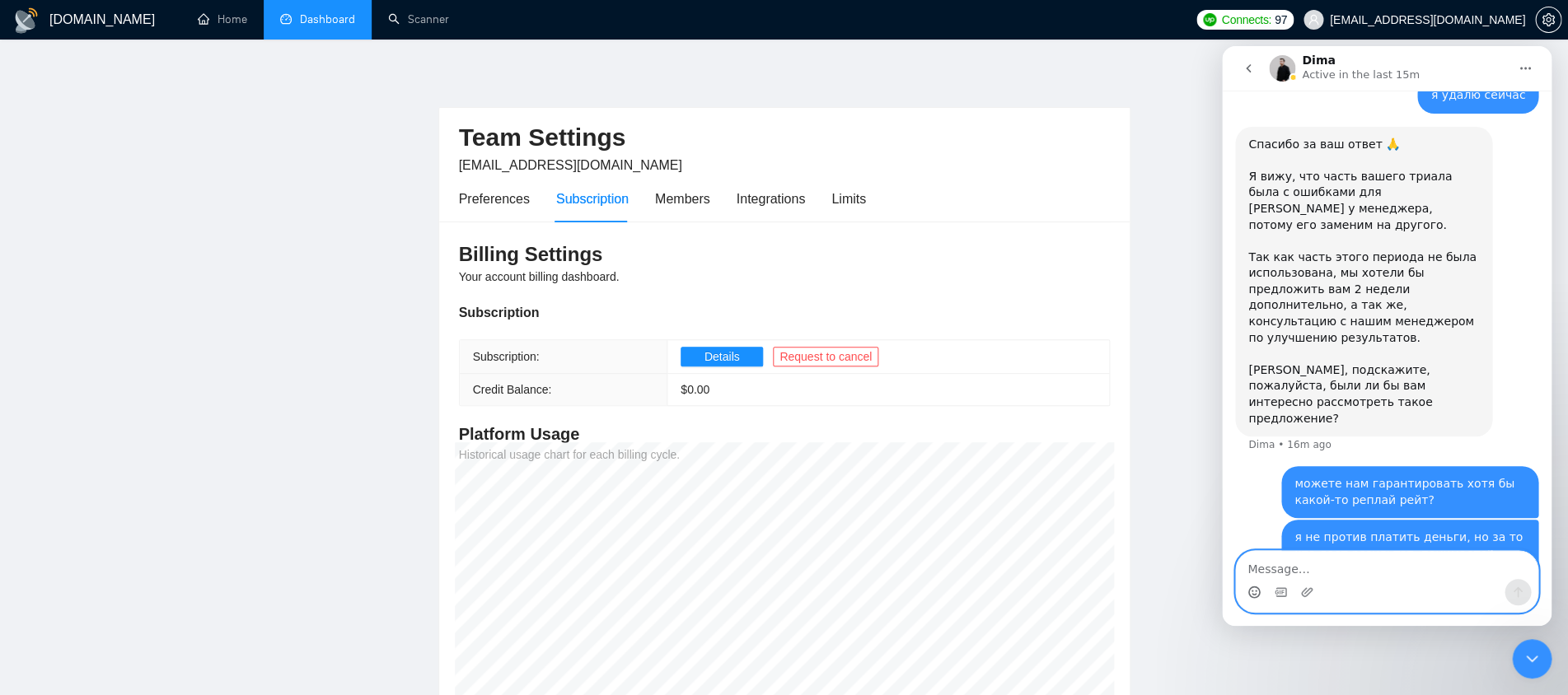
scroll to position [1877, 0]
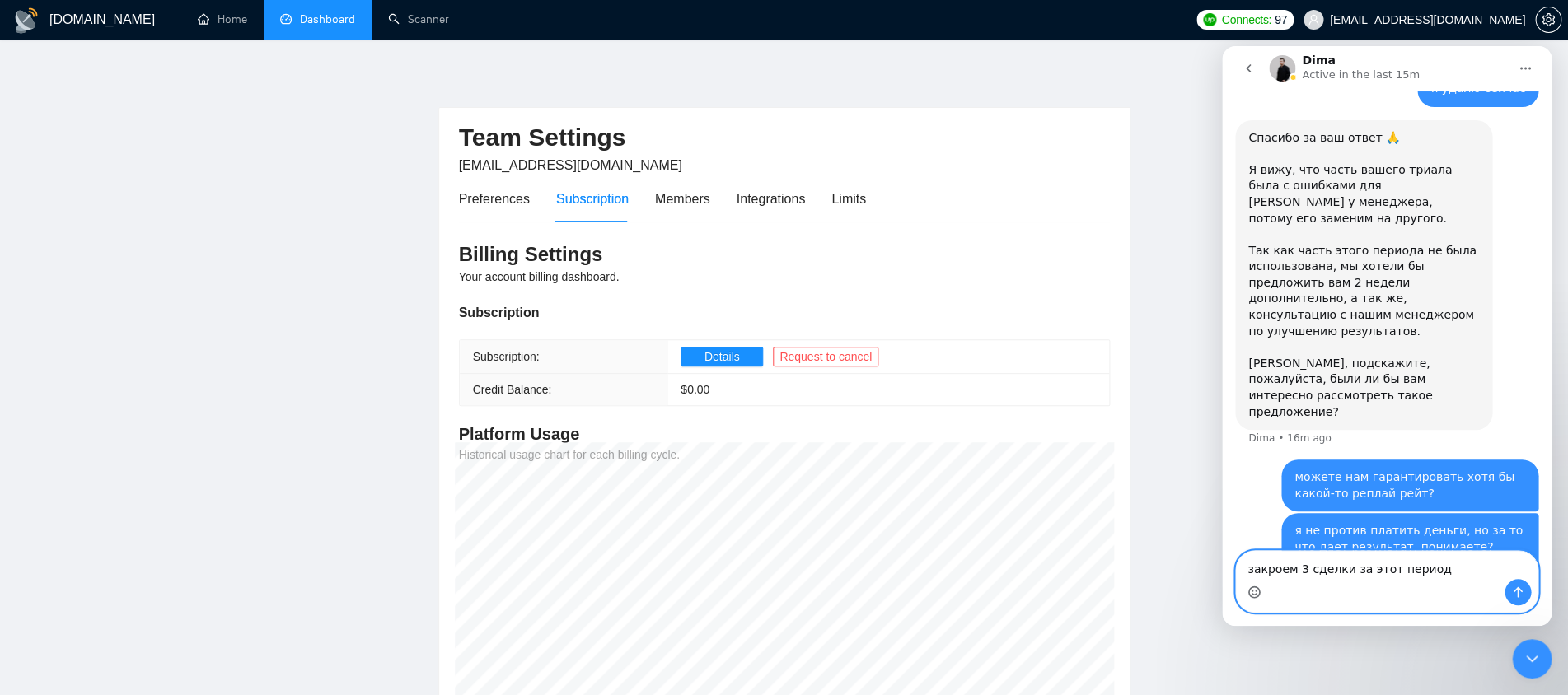
click at [1302, 563] on textarea "закроем 3 сделки за этот период" at bounding box center [1387, 565] width 302 height 28
click at [1436, 559] on textarea "закроем 4 сделки за этот период" at bounding box center [1387, 565] width 302 height 28
click at [1444, 574] on textarea "закроем 4 сделки за этот период" at bounding box center [1387, 565] width 302 height 28
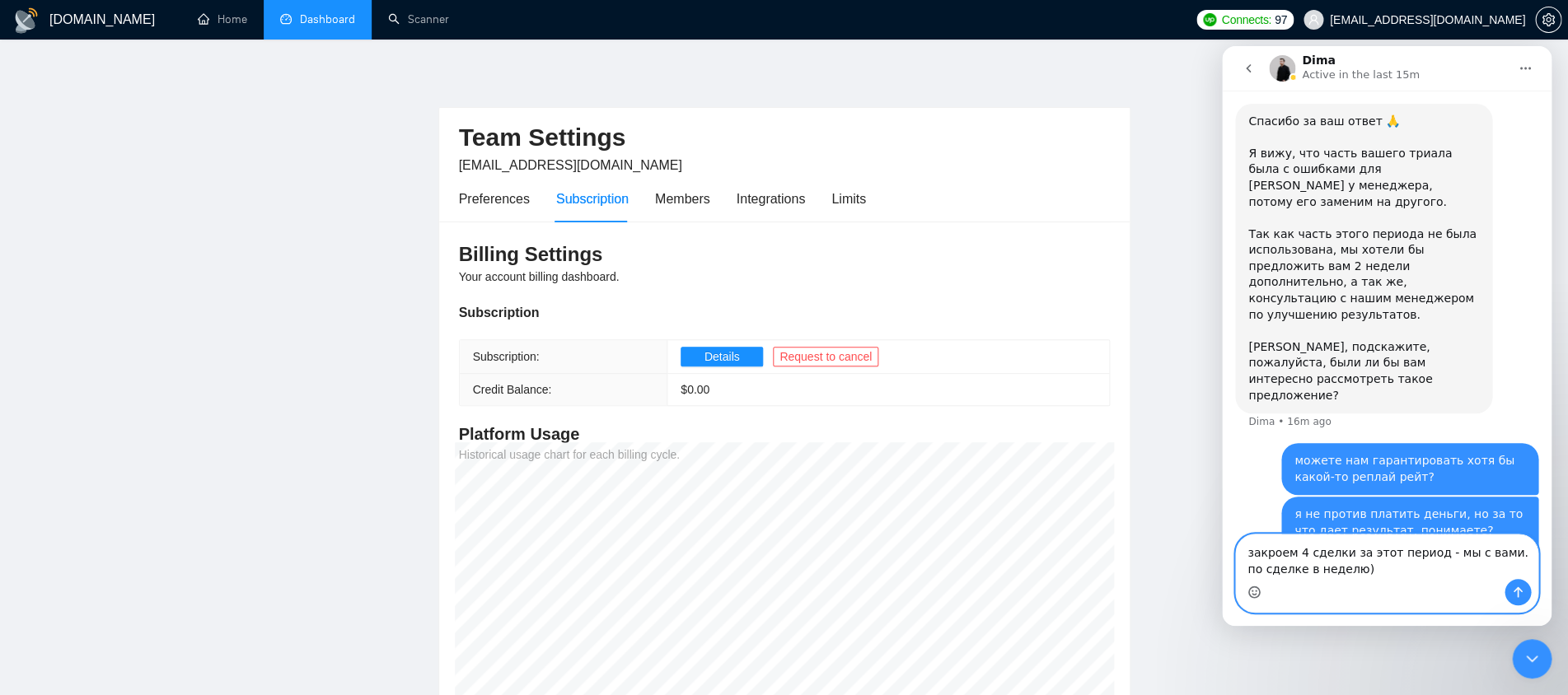
scroll to position [1910, 0]
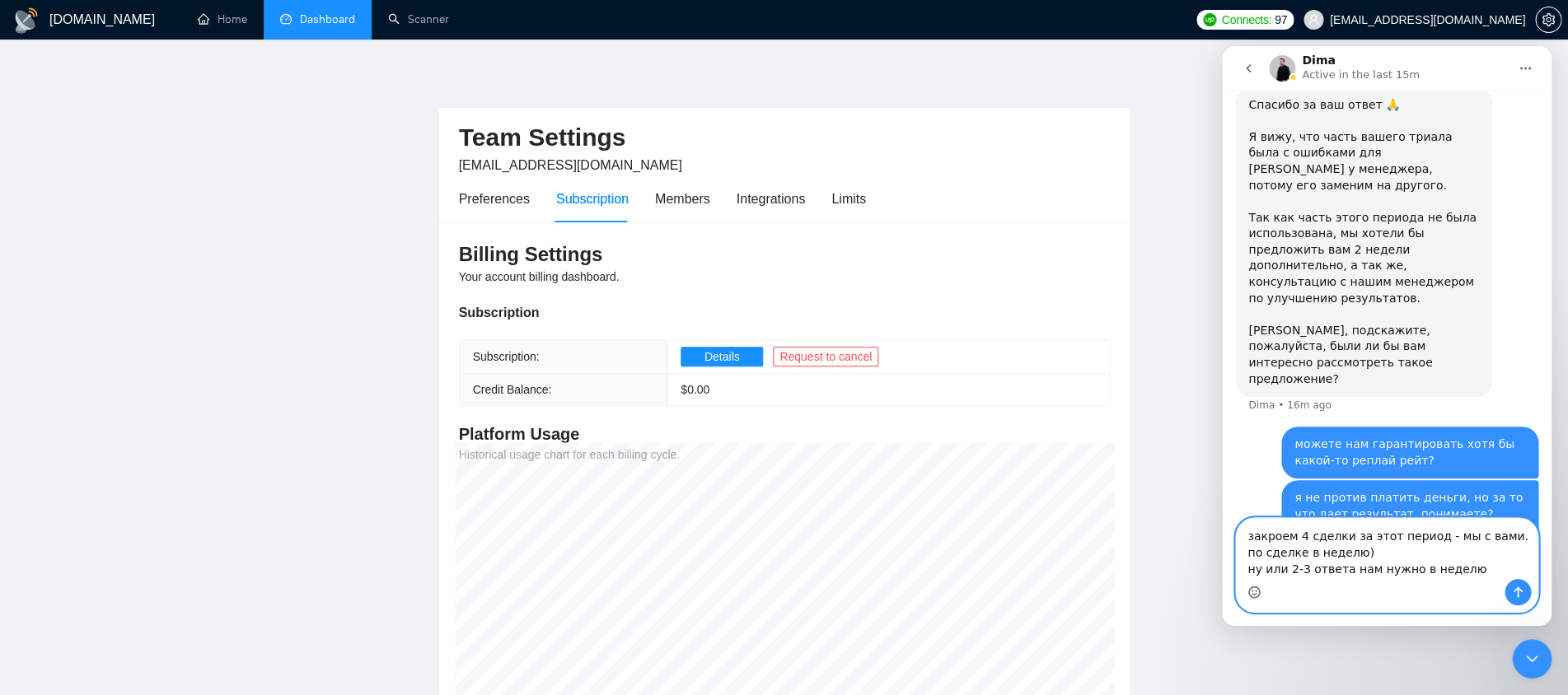
drag, startPoint x: 1299, startPoint y: 567, endPoint x: 1288, endPoint y: 568, distance: 11.0
click at [1288, 568] on textarea "закроем 4 сделки за этот период - мы с вами. по сделке в неделю) ну или 2-3 отв…" at bounding box center [1387, 548] width 302 height 61
click at [1291, 569] on textarea "закроем 4 сделки за этот период - мы с вами. по сделке в неделю) ну или 3 ответ…" at bounding box center [1387, 548] width 302 height 61
type textarea "закроем 4 сделки за этот период - мы с вами. по сделке в неделю) ну или 3-4 отв…"
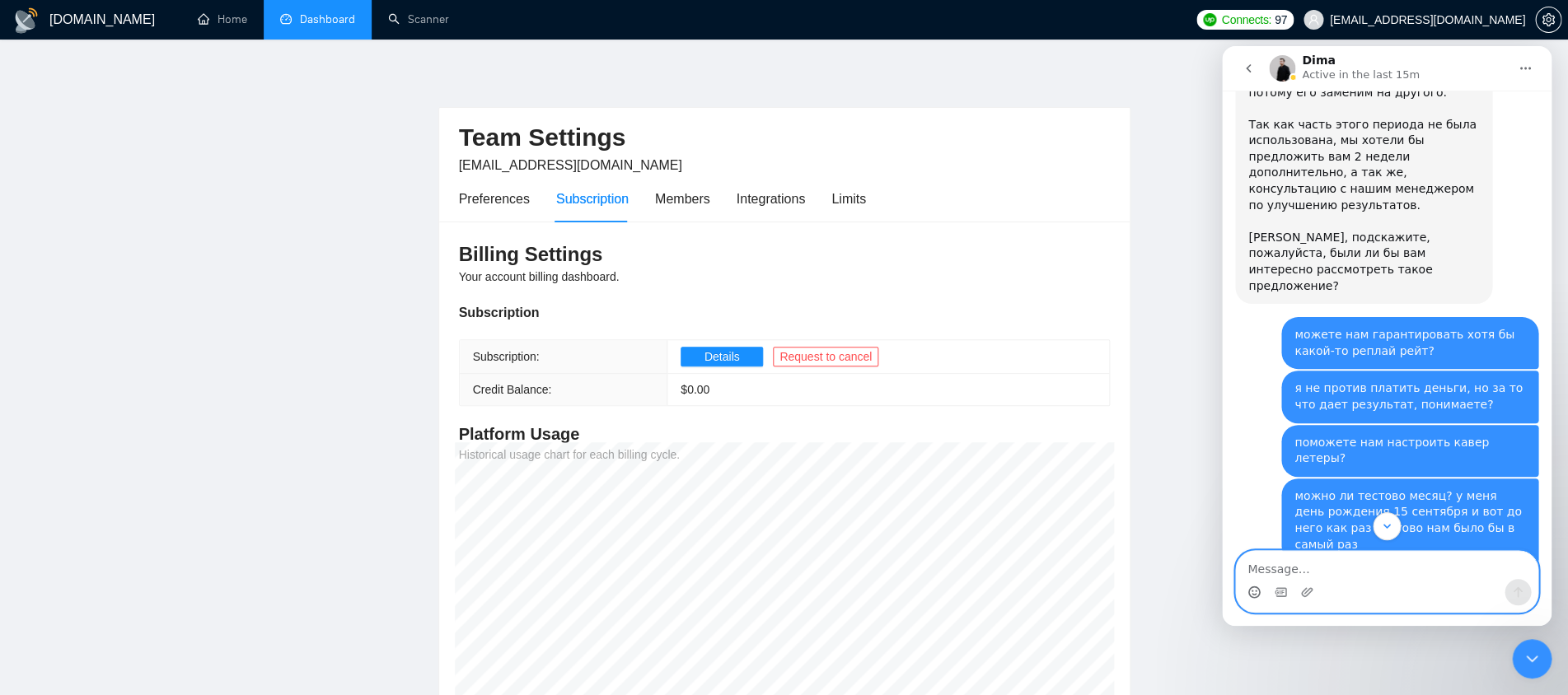
scroll to position [2153, 0]
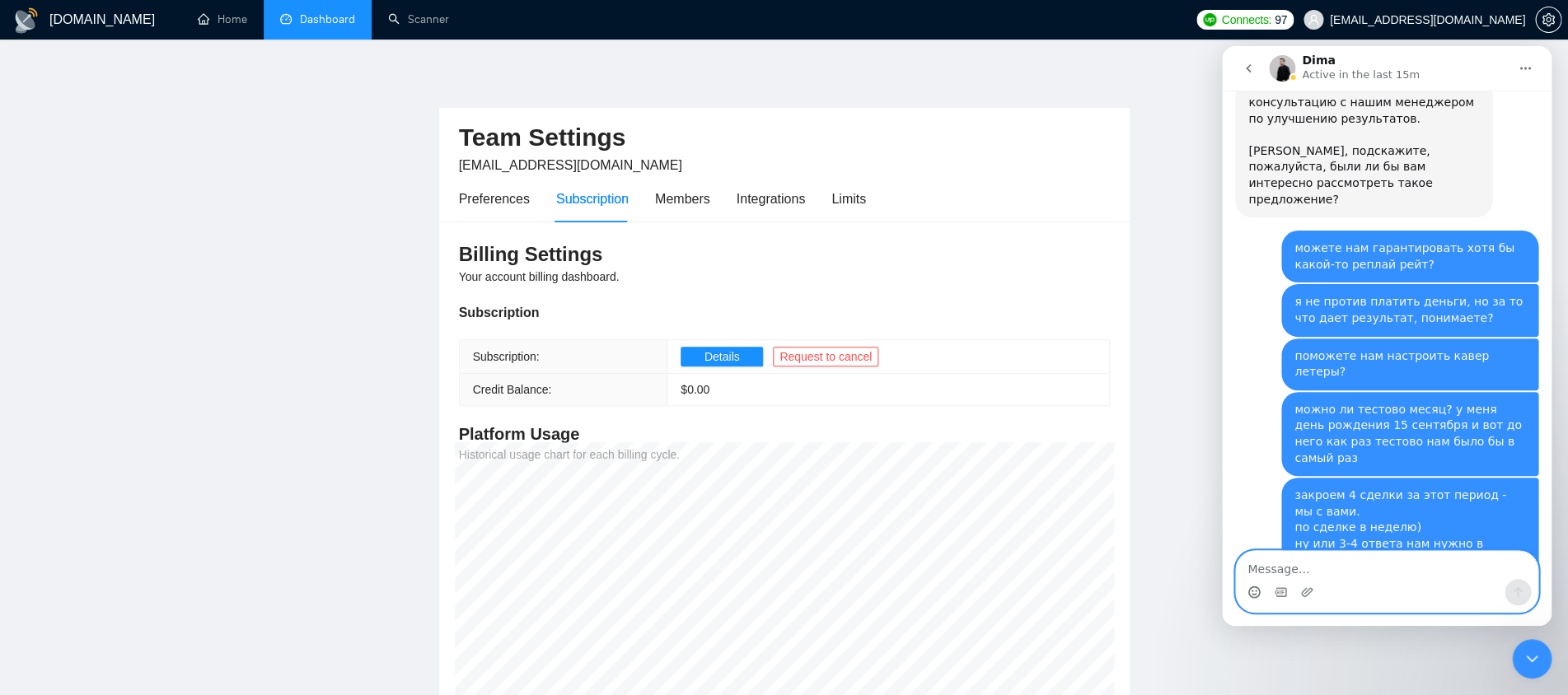
paste textarea "И"
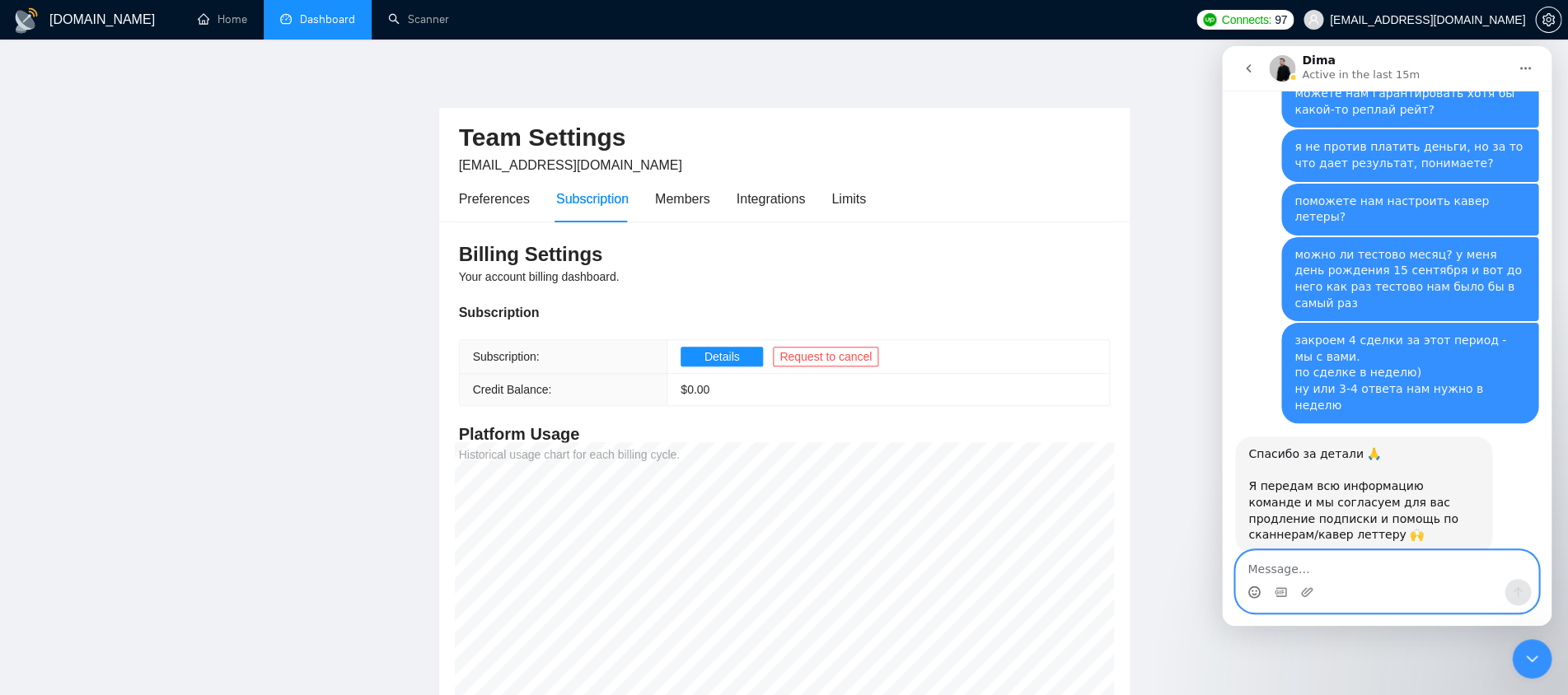
scroll to position [2252, 0]
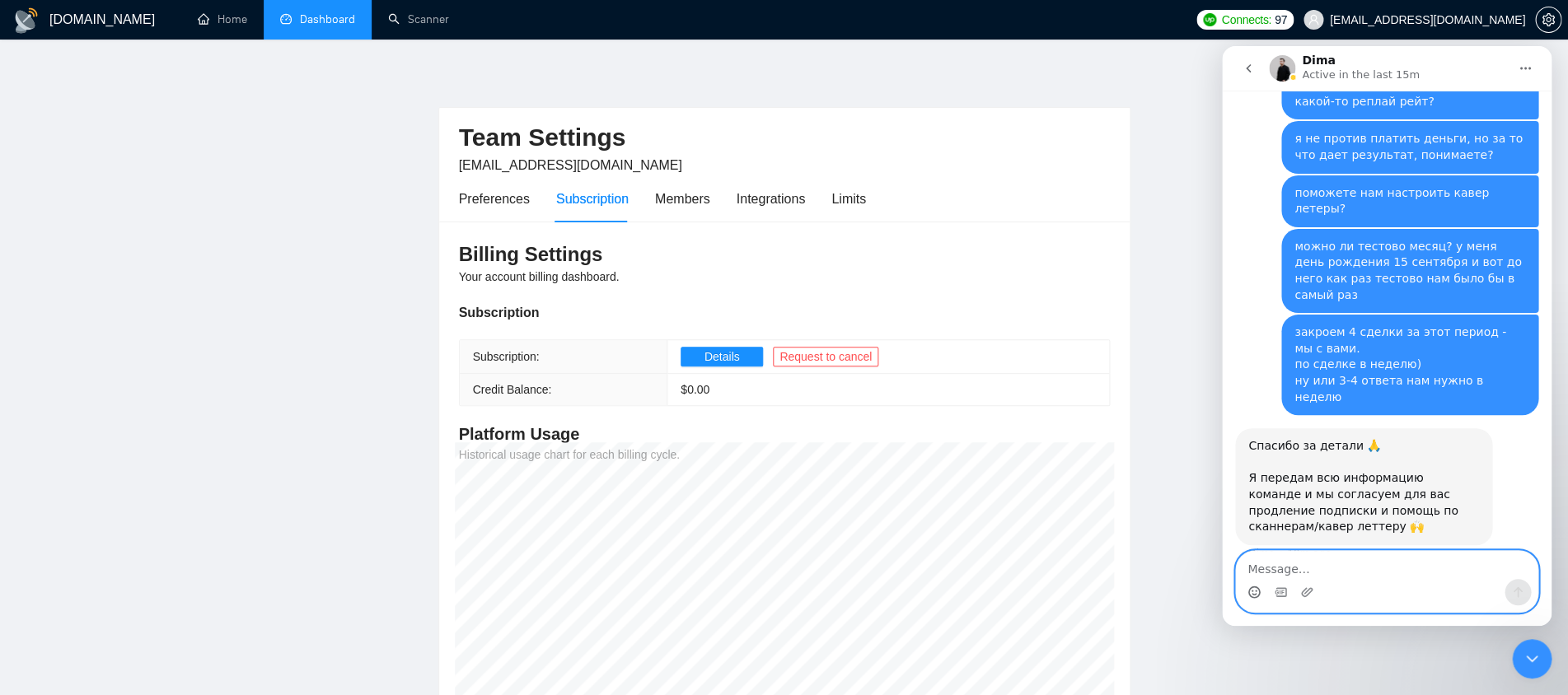
type textarea "И"
type textarea "Моя статистика на личном профиле"
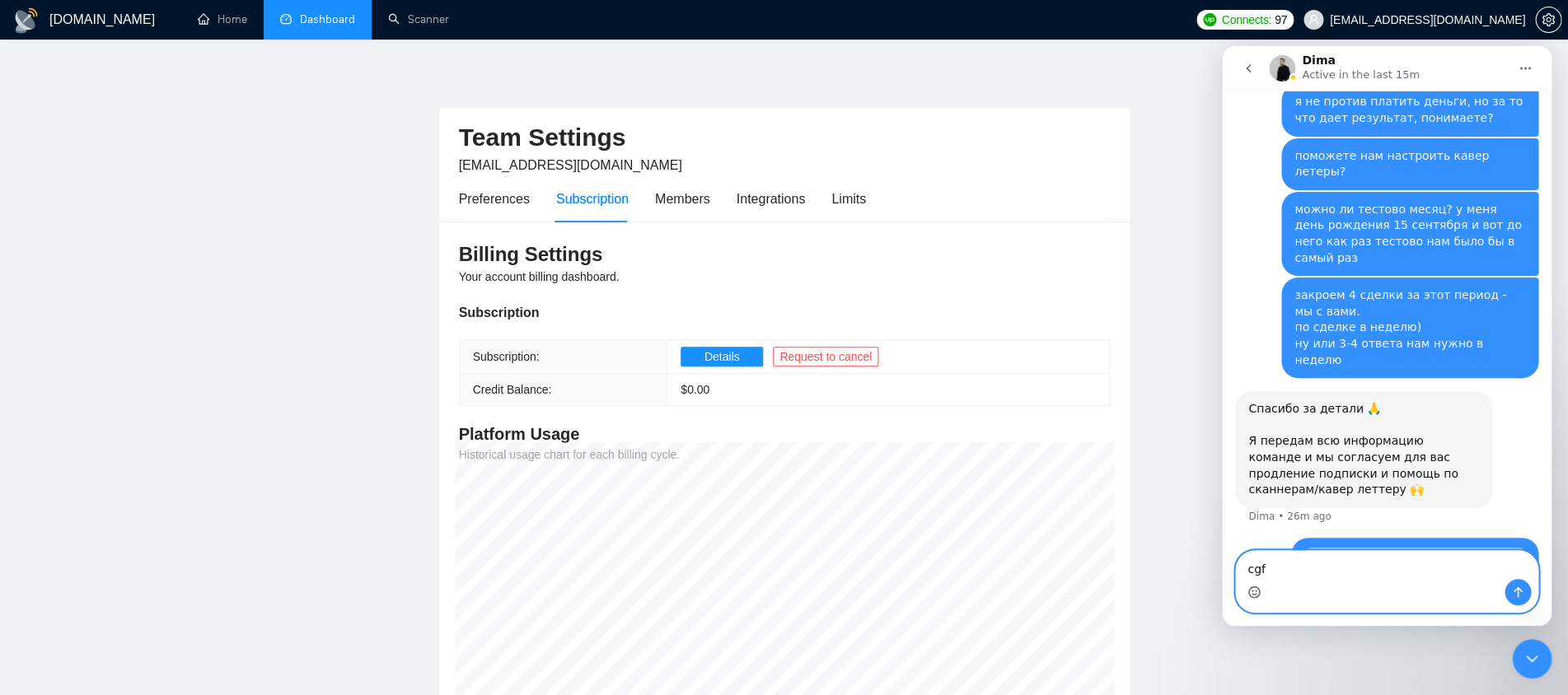
type textarea "cgfb"
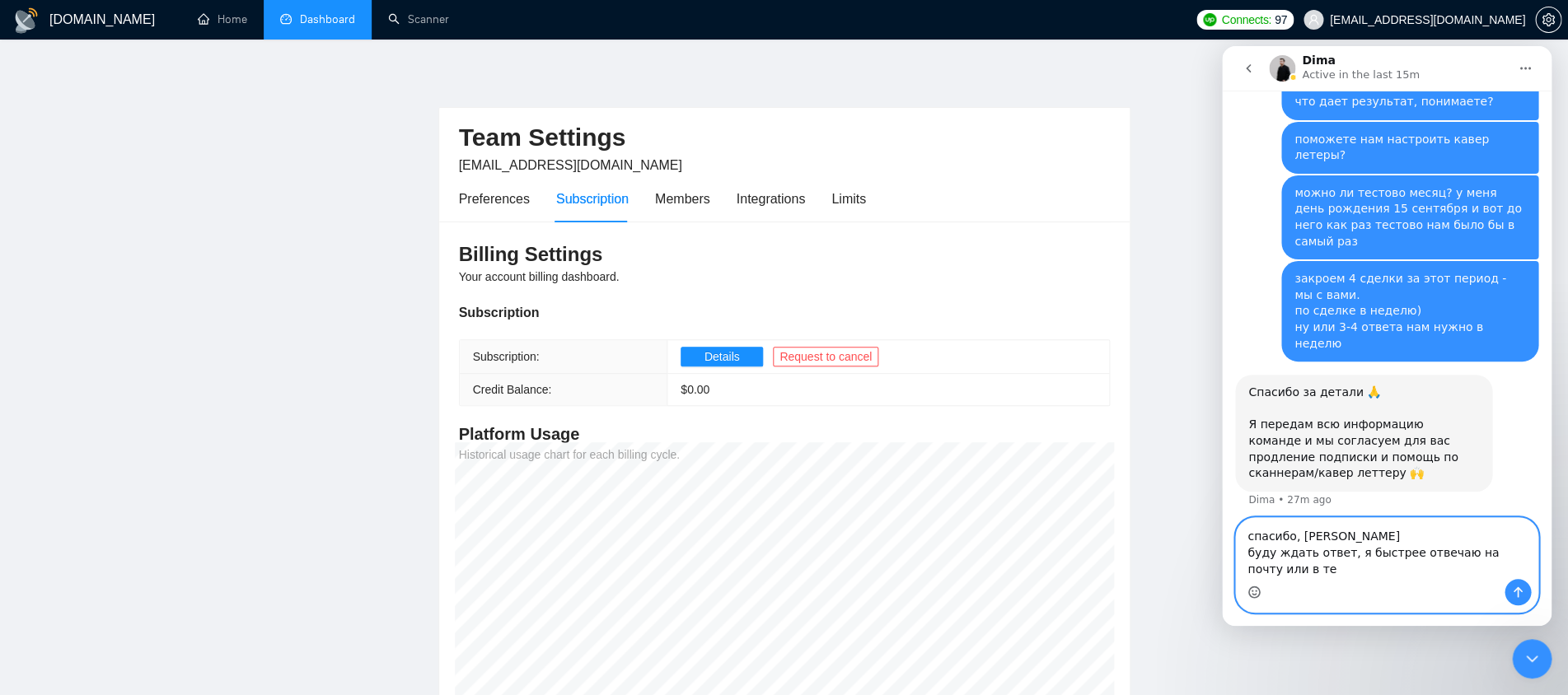
scroll to position [2322, 0]
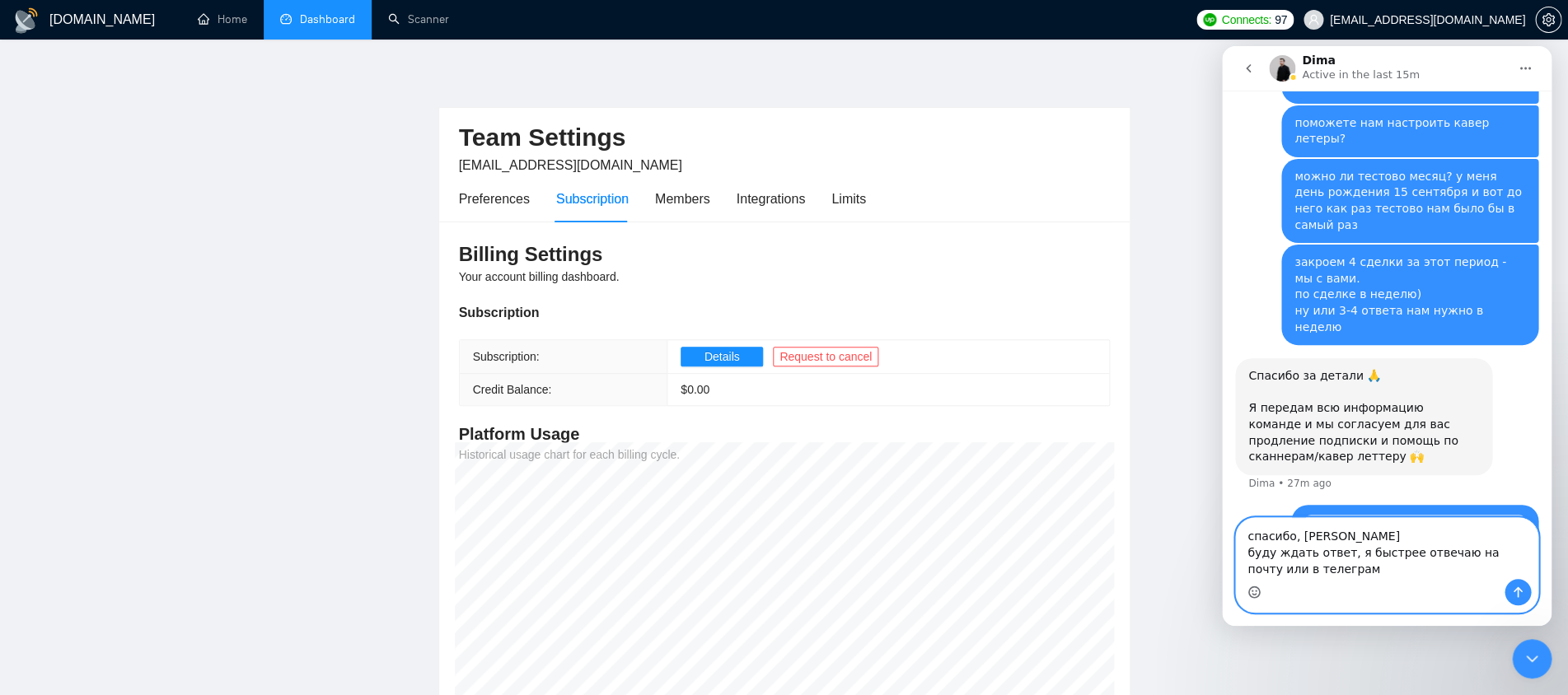
paste textarea "@eeequinox"
type textarea "спасибо, Дмитрий буду ждать ответ, я быстрее отвечаю на почту или в телеграм @e…"
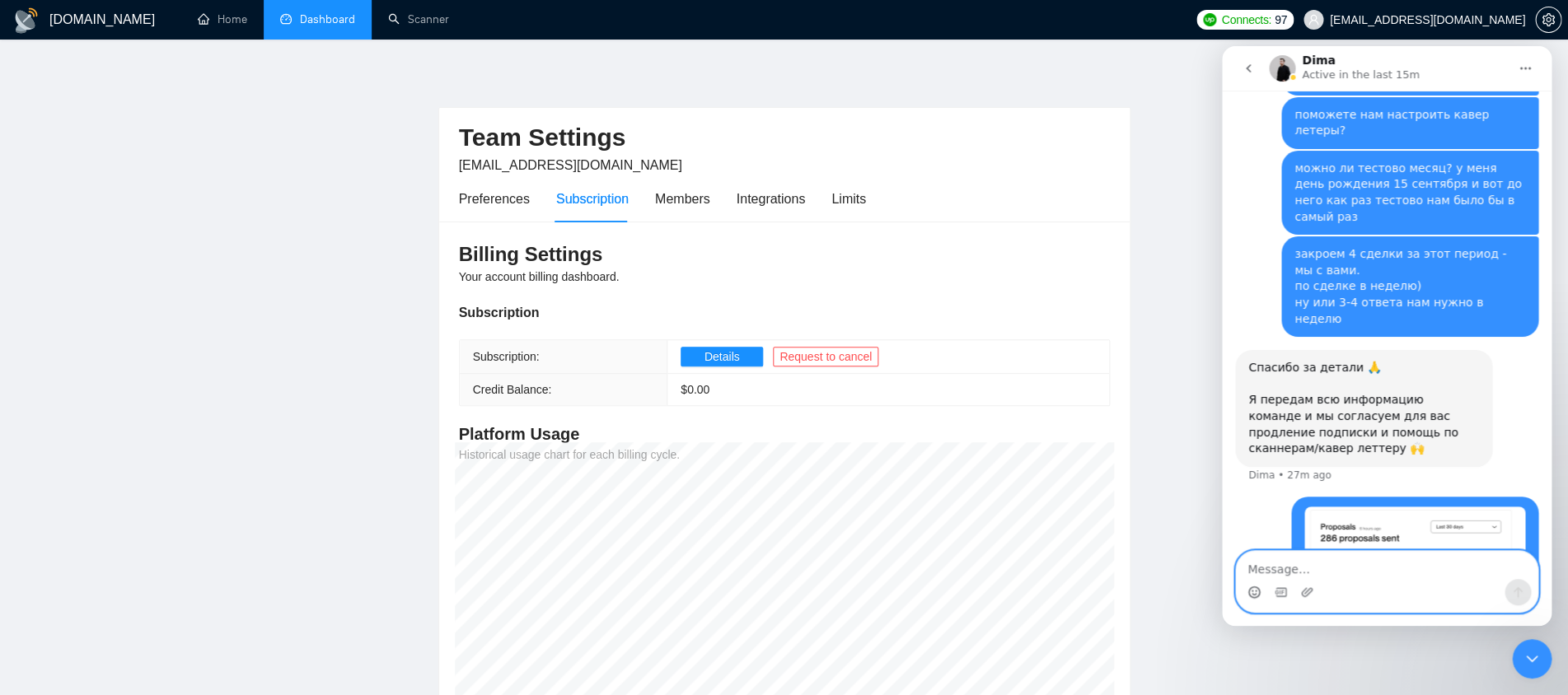
scroll to position [2358, 0]
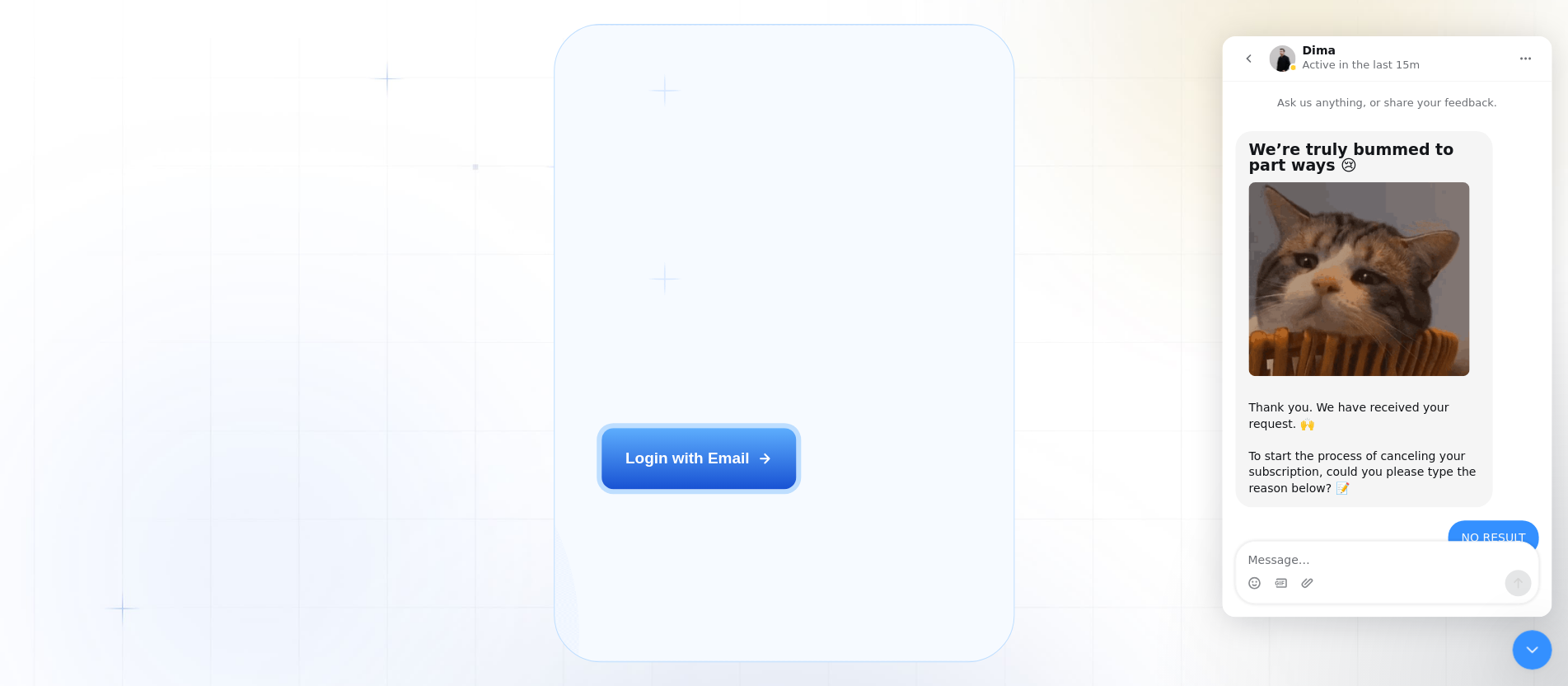
scroll to position [2361, 0]
